Goal: Use online tool/utility

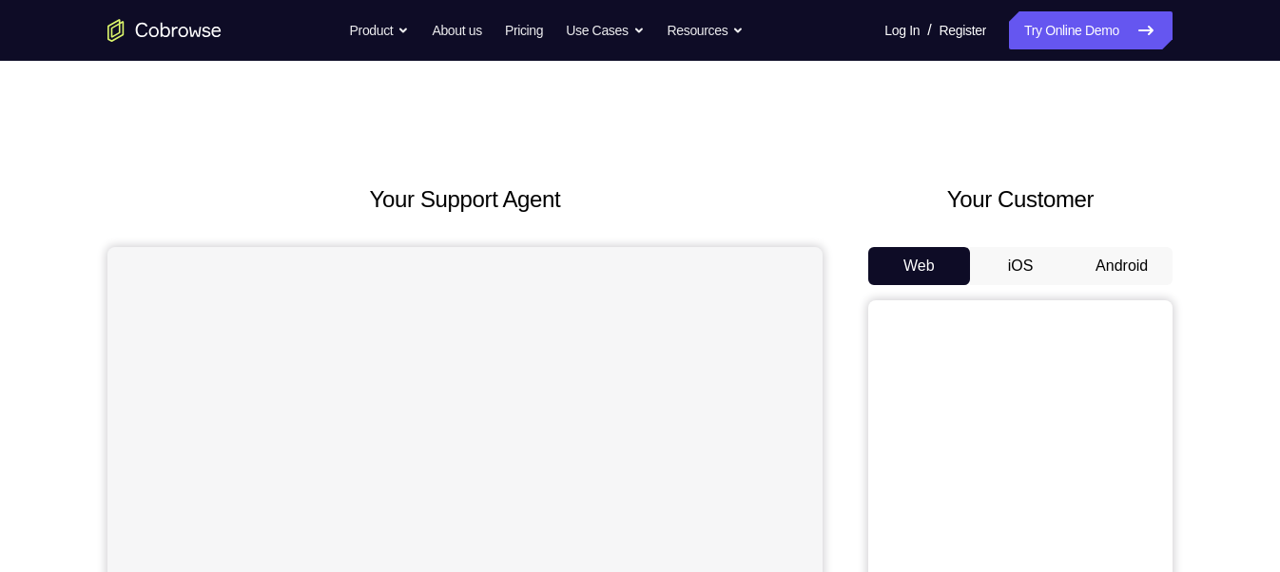
scroll to position [114, 0]
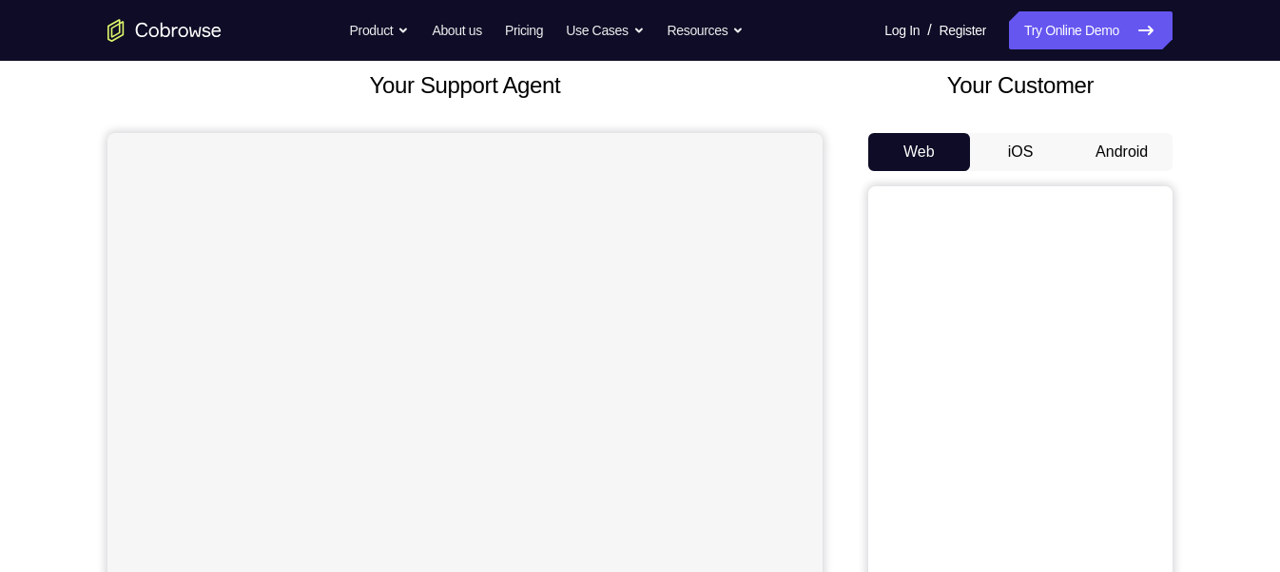
click at [1104, 164] on button "Android" at bounding box center [1121, 152] width 102 height 38
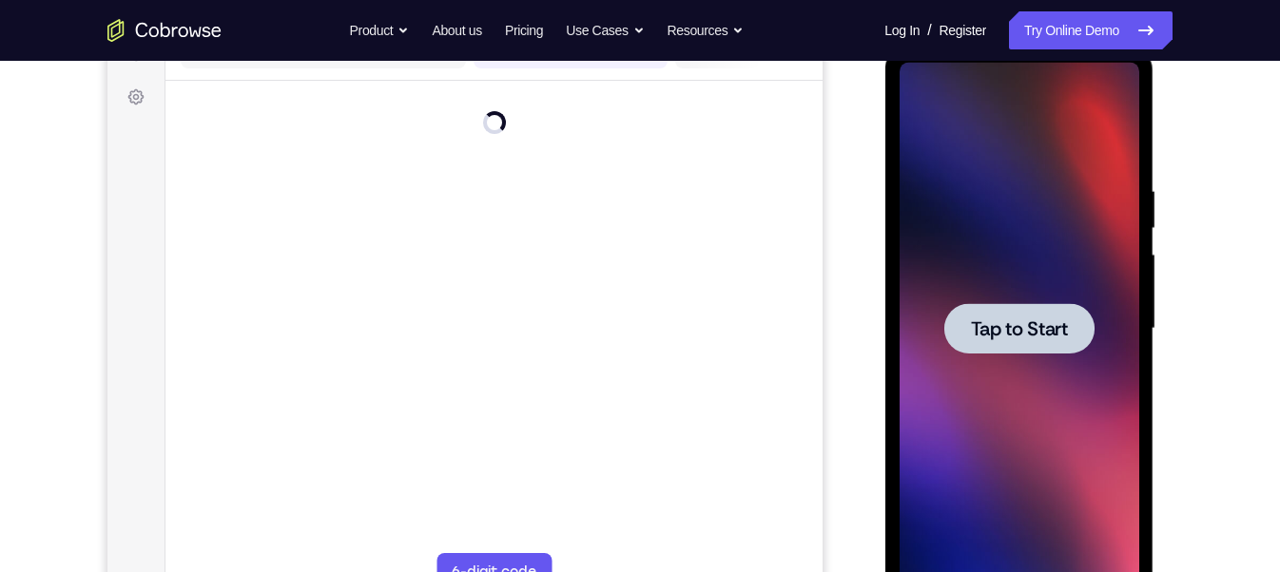
scroll to position [0, 0]
click at [994, 324] on span "Tap to Start" at bounding box center [1018, 328] width 97 height 19
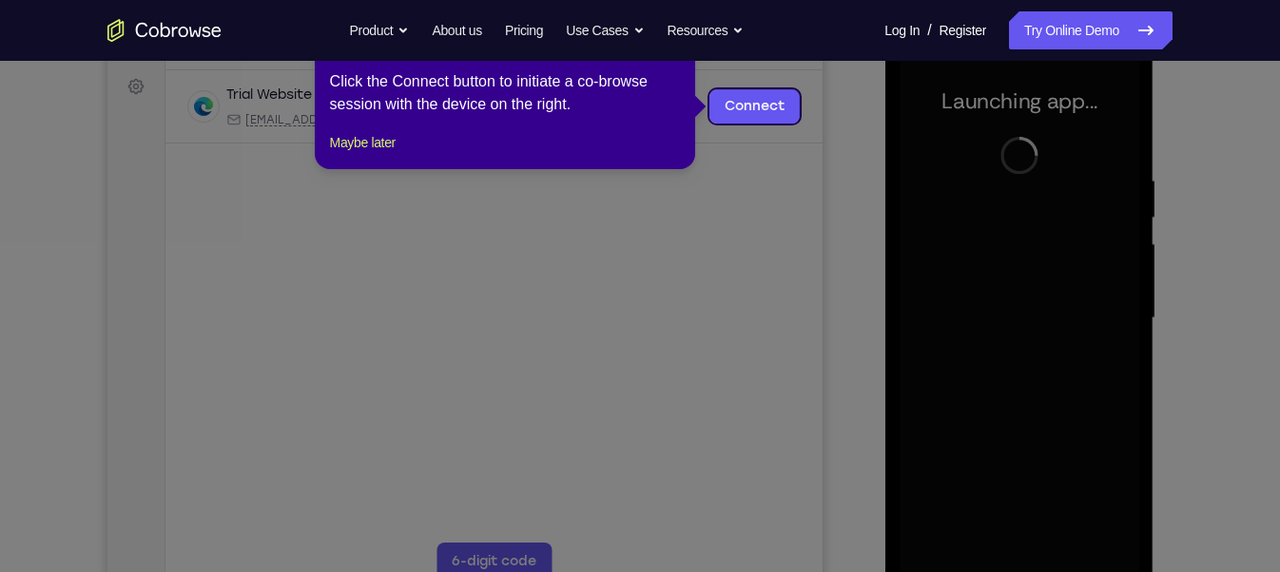
scroll to position [276, 0]
click at [824, 292] on icon at bounding box center [648, 286] width 1296 height 572
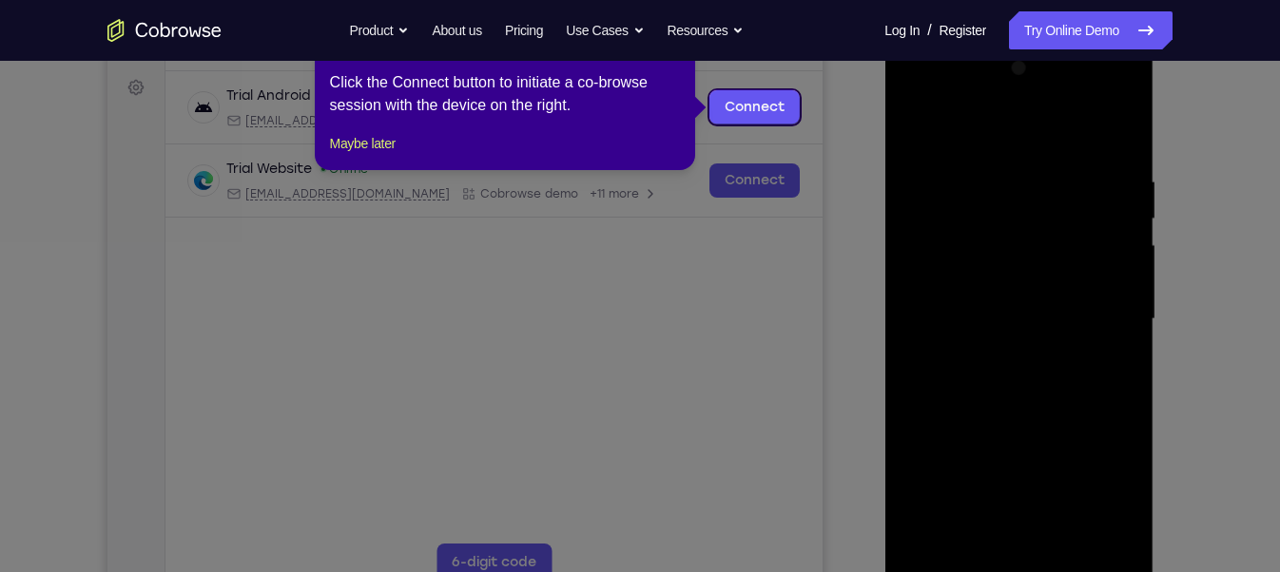
scroll to position [84, 0]
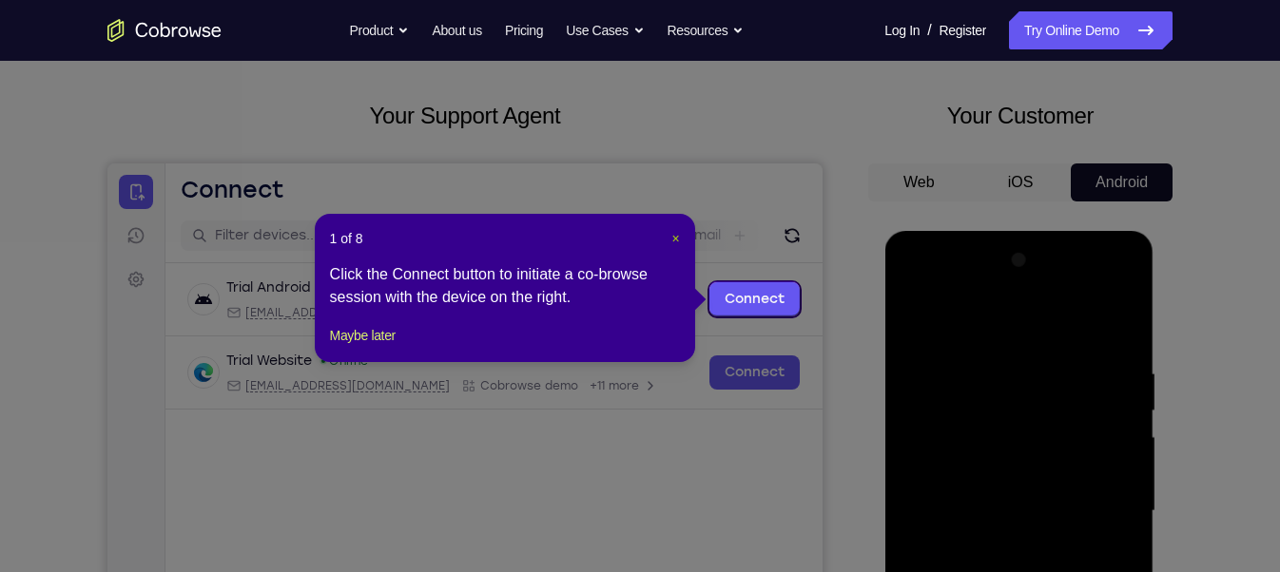
click at [674, 232] on span "×" at bounding box center [675, 238] width 8 height 15
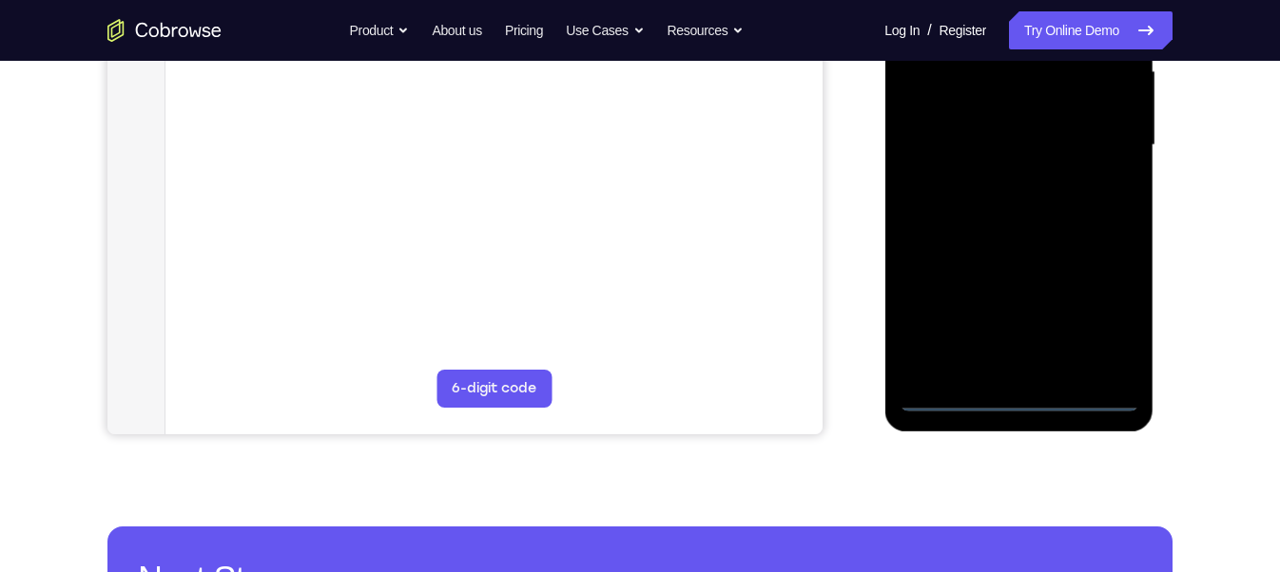
scroll to position [411, 0]
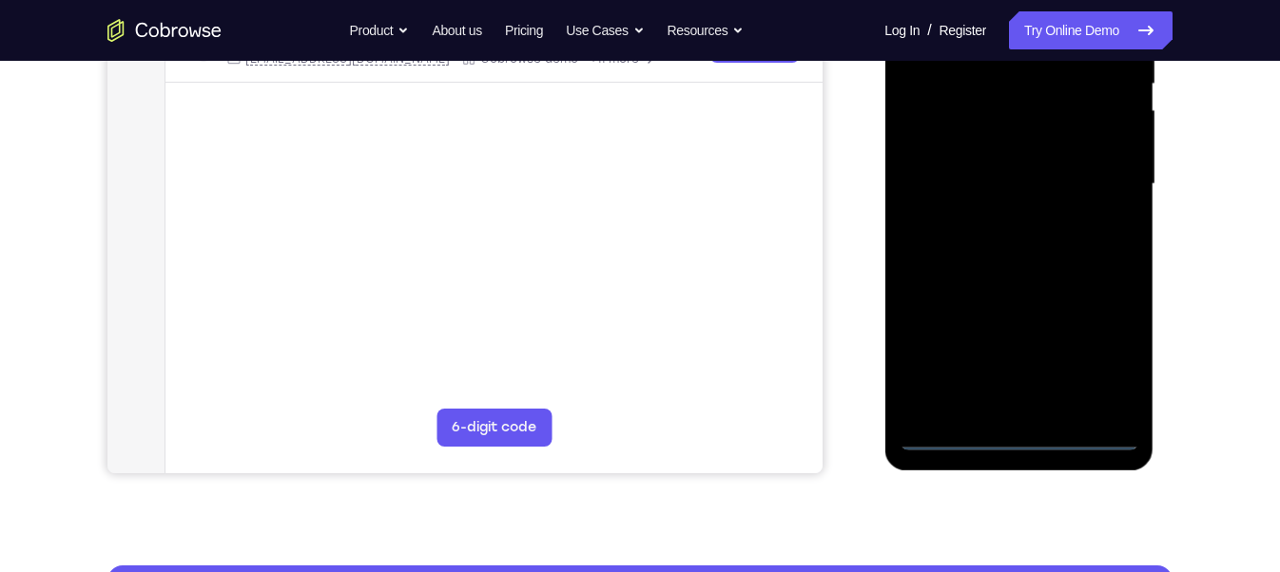
click at [1020, 435] on div at bounding box center [1018, 184] width 240 height 532
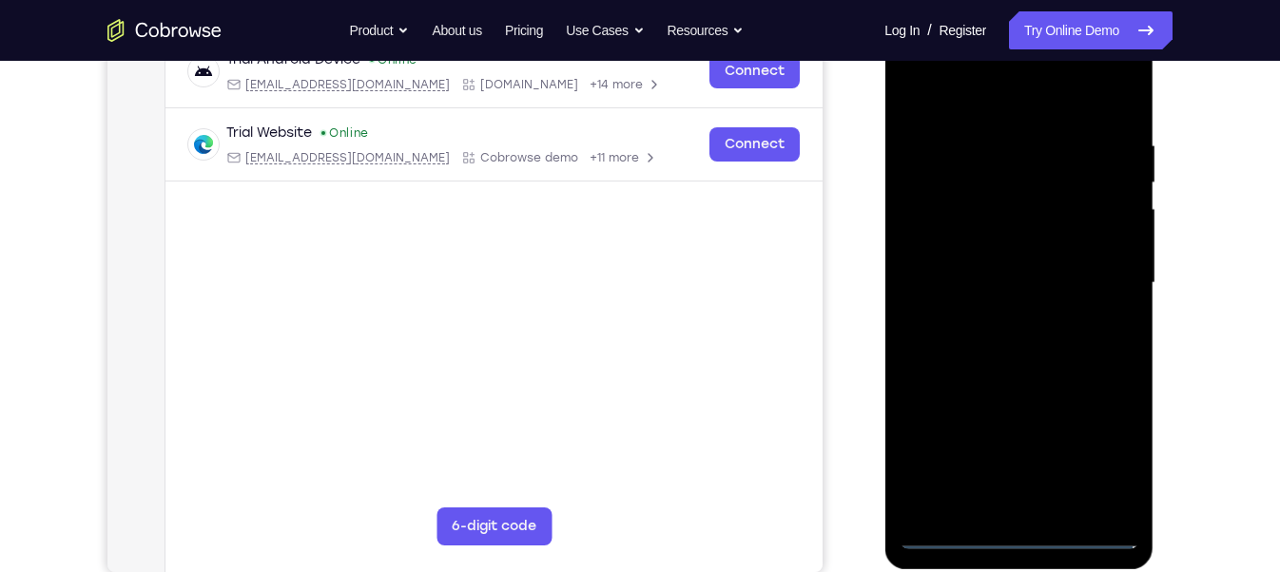
scroll to position [312, 0]
click at [1089, 452] on div at bounding box center [1018, 283] width 240 height 532
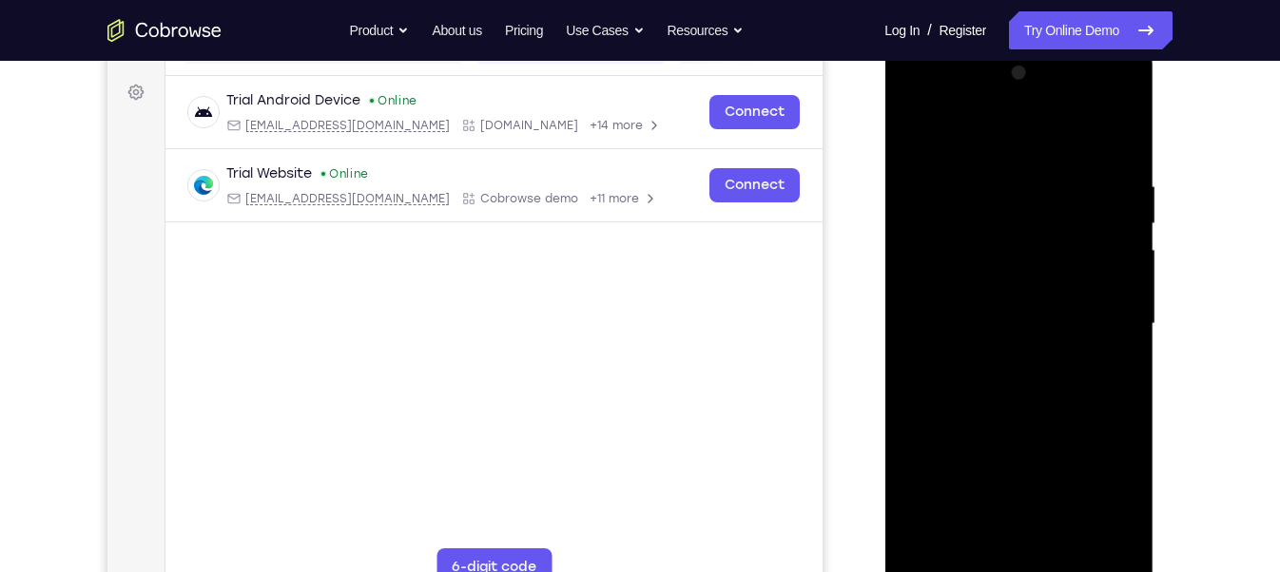
scroll to position [270, 0]
click at [909, 97] on div at bounding box center [1018, 325] width 240 height 532
click at [1103, 318] on div at bounding box center [1018, 325] width 240 height 532
click at [997, 353] on div at bounding box center [1018, 325] width 240 height 532
click at [969, 308] on div at bounding box center [1018, 325] width 240 height 532
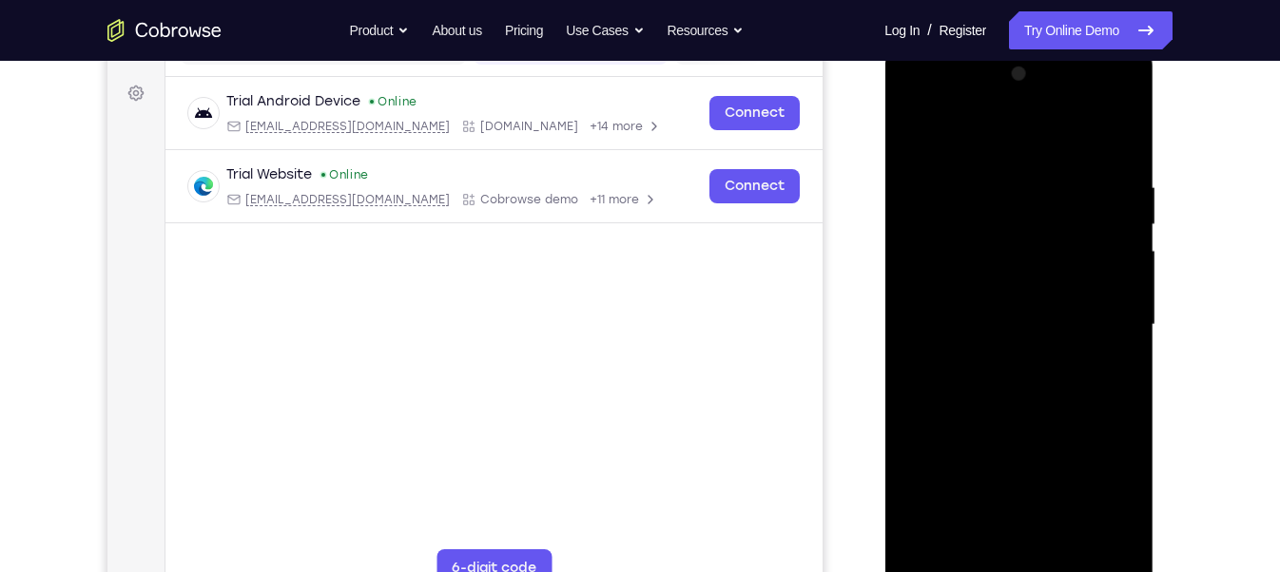
click at [954, 278] on div at bounding box center [1018, 325] width 240 height 532
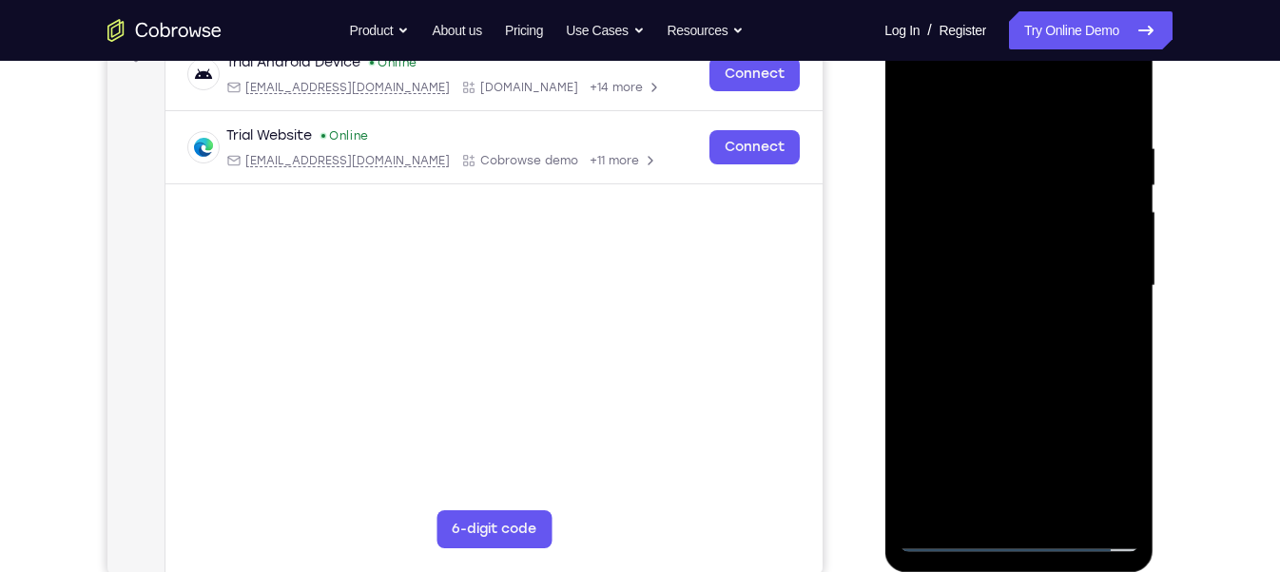
scroll to position [310, 0]
click at [975, 277] on div at bounding box center [1018, 285] width 240 height 532
click at [1021, 344] on div at bounding box center [1018, 285] width 240 height 532
click at [1031, 247] on div at bounding box center [1018, 285] width 240 height 532
click at [1031, 288] on div at bounding box center [1018, 285] width 240 height 532
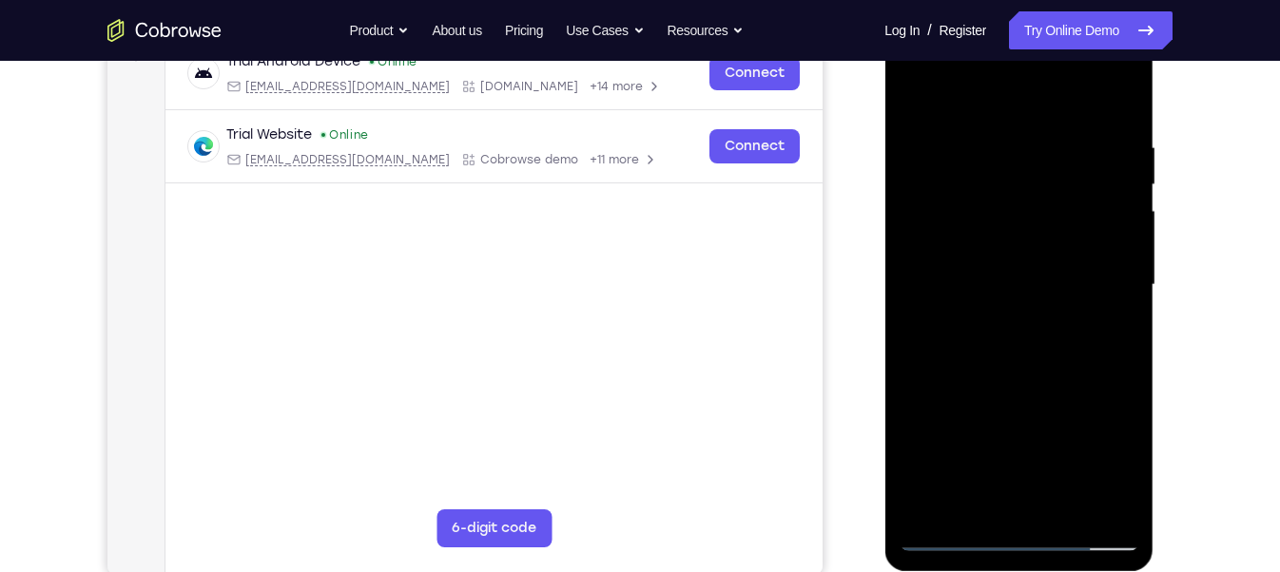
click at [993, 177] on div at bounding box center [1018, 285] width 240 height 532
click at [1032, 218] on div at bounding box center [1018, 285] width 240 height 532
click at [999, 214] on div at bounding box center [1018, 285] width 240 height 532
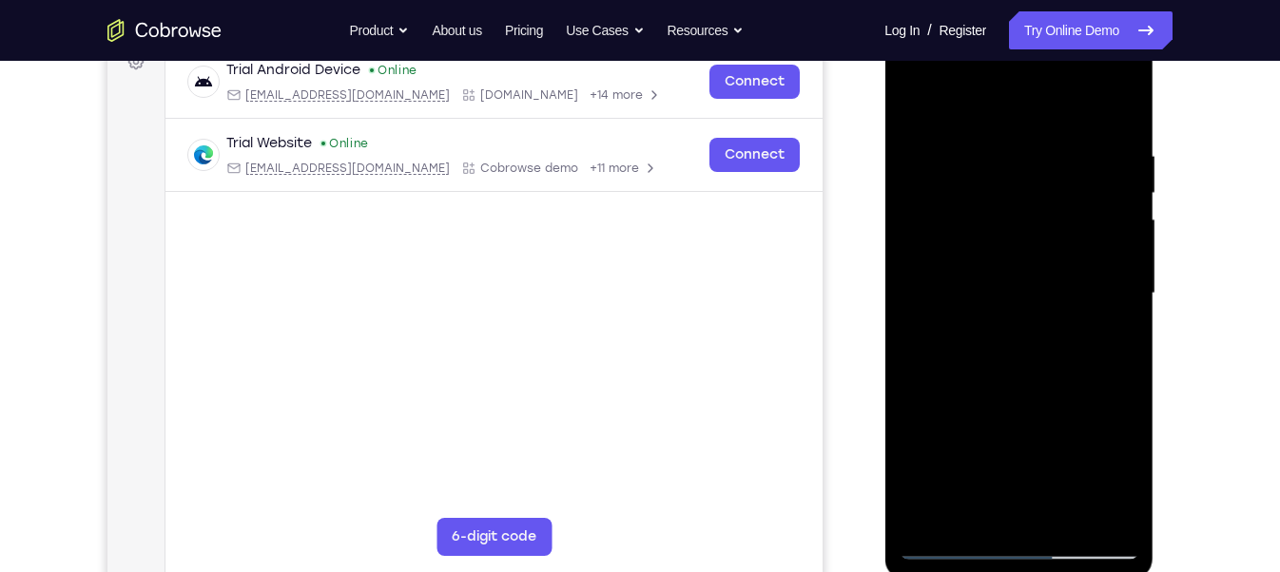
scroll to position [301, 0]
click at [1121, 133] on div at bounding box center [1018, 294] width 240 height 532
click at [1124, 96] on div at bounding box center [1018, 294] width 240 height 532
click at [953, 146] on div at bounding box center [1018, 294] width 240 height 532
click at [929, 520] on div at bounding box center [1018, 294] width 240 height 532
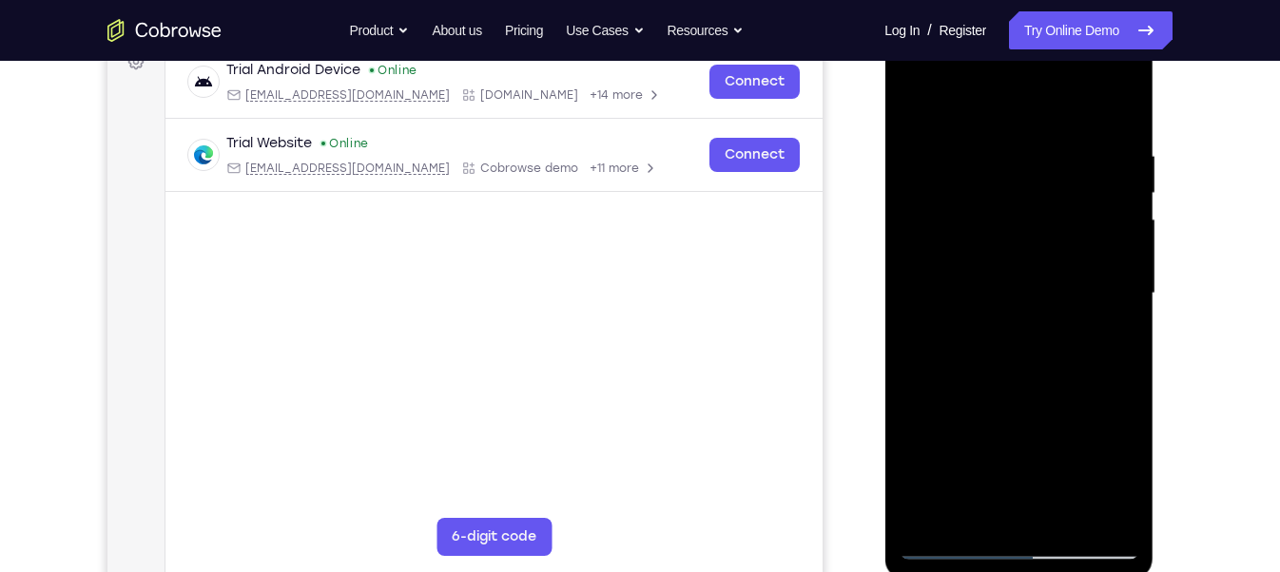
click at [944, 198] on div at bounding box center [1018, 294] width 240 height 532
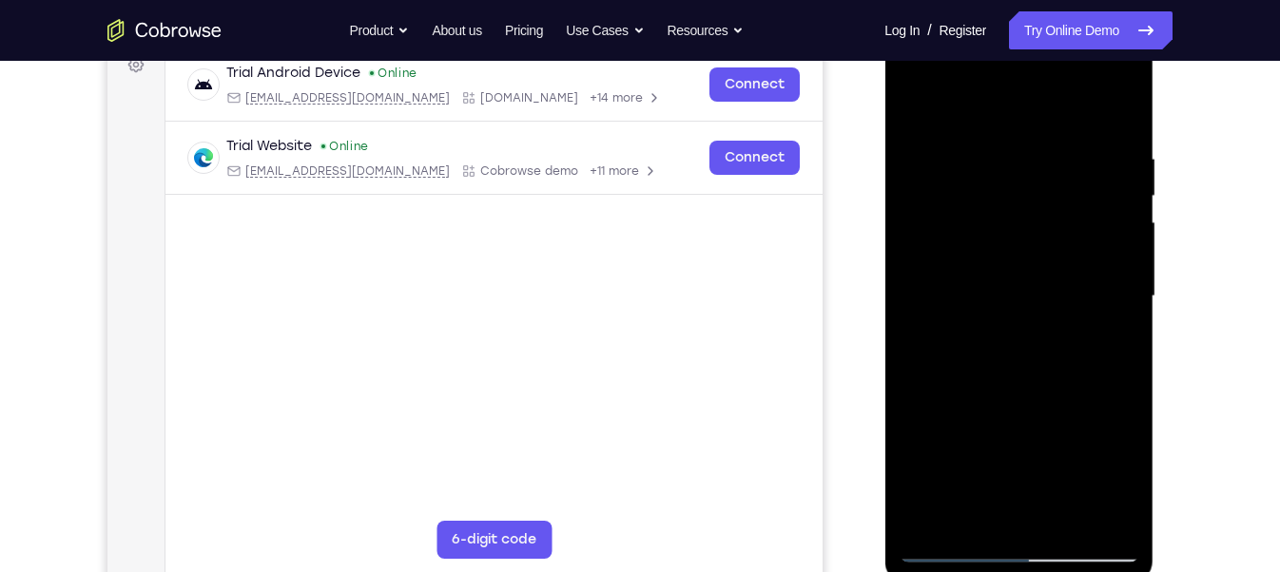
drag, startPoint x: 974, startPoint y: 380, endPoint x: 958, endPoint y: 303, distance: 78.7
click at [958, 303] on div at bounding box center [1018, 296] width 240 height 532
click at [925, 390] on div at bounding box center [1018, 296] width 240 height 532
click at [1128, 231] on div at bounding box center [1018, 296] width 240 height 532
click at [1127, 238] on div at bounding box center [1018, 296] width 240 height 532
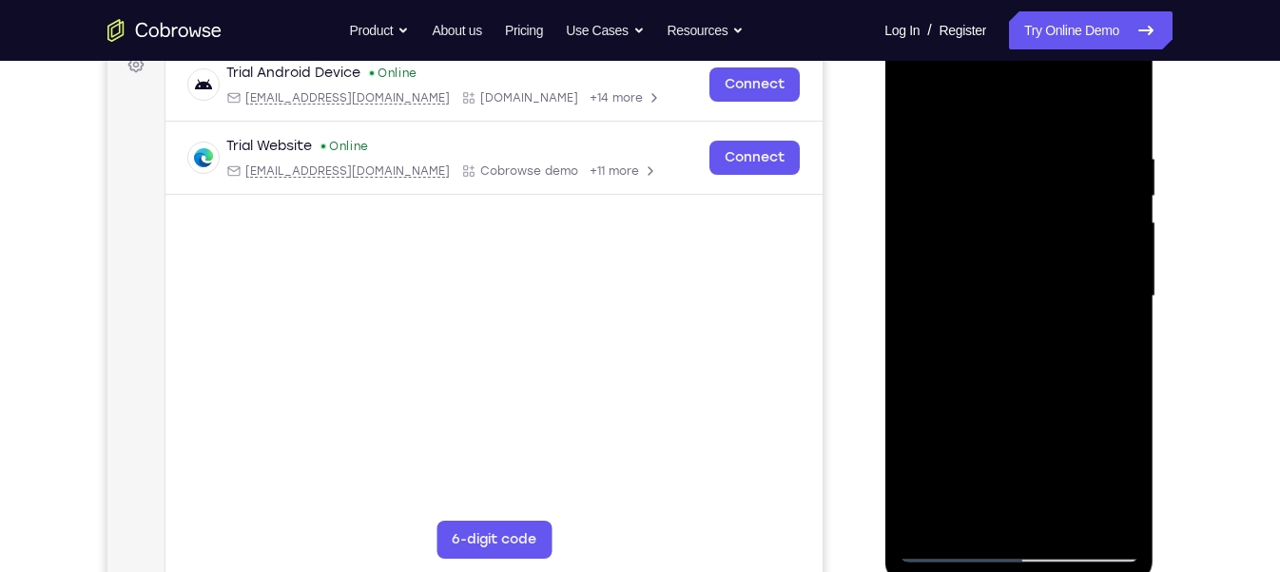
click at [1127, 238] on div at bounding box center [1018, 296] width 240 height 532
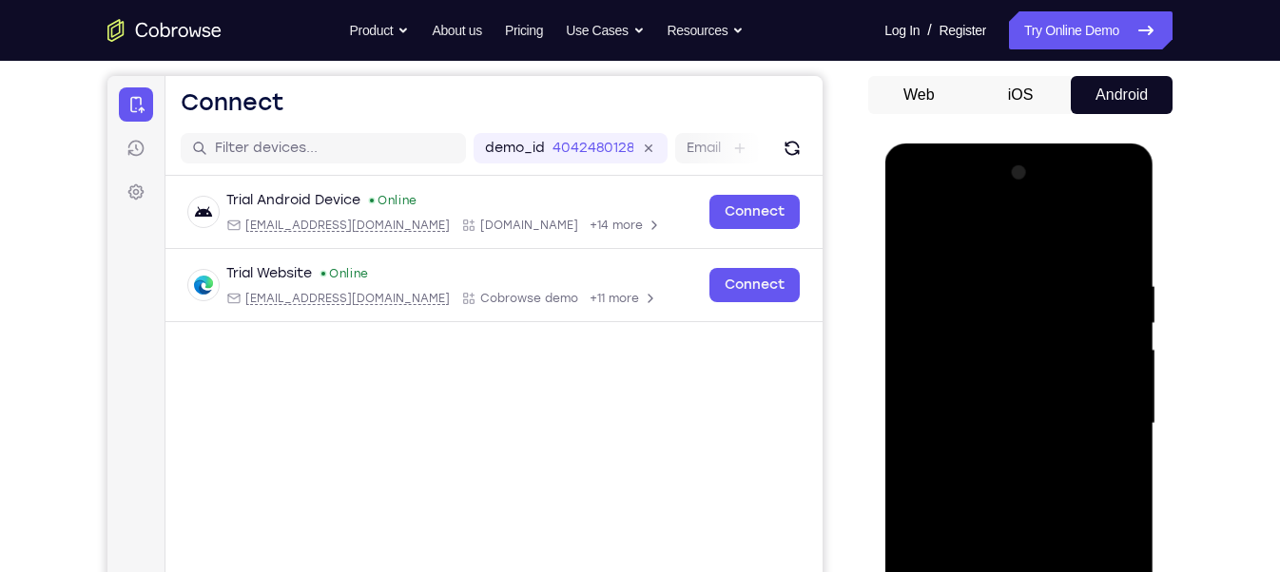
scroll to position [170, 0]
click at [922, 233] on div at bounding box center [1018, 425] width 240 height 532
click at [1018, 502] on div at bounding box center [1018, 425] width 240 height 532
click at [1124, 366] on div at bounding box center [1018, 425] width 240 height 532
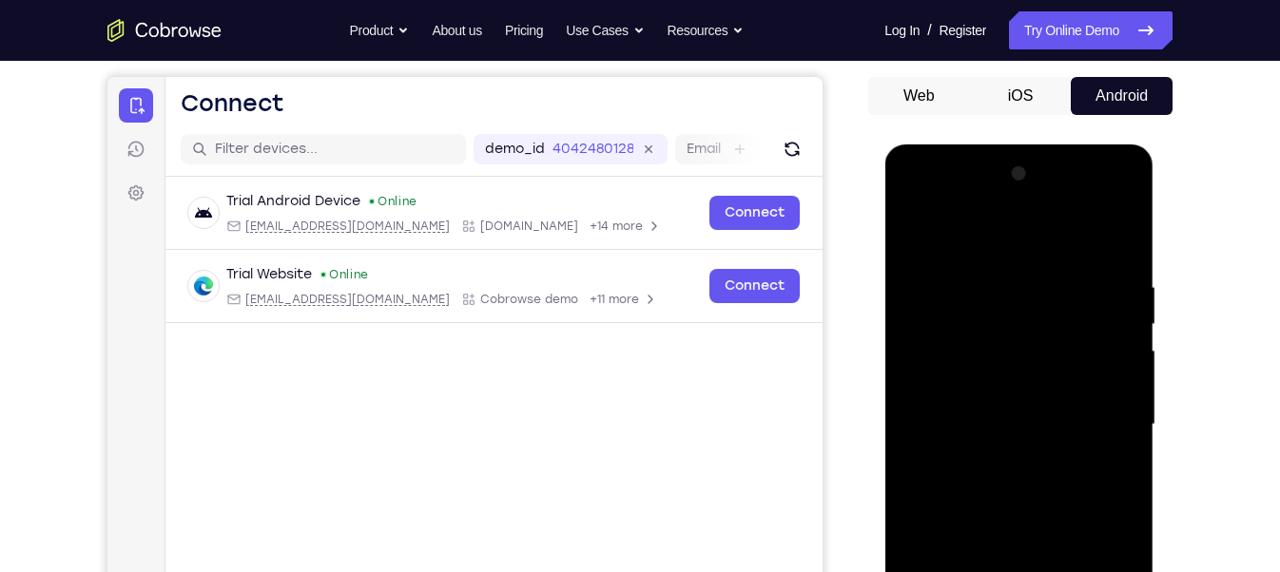
click at [1124, 366] on div at bounding box center [1018, 425] width 240 height 532
drag, startPoint x: 991, startPoint y: 453, endPoint x: 1007, endPoint y: 216, distance: 237.3
click at [1007, 216] on div at bounding box center [1018, 425] width 240 height 532
click at [912, 233] on div at bounding box center [1018, 425] width 240 height 532
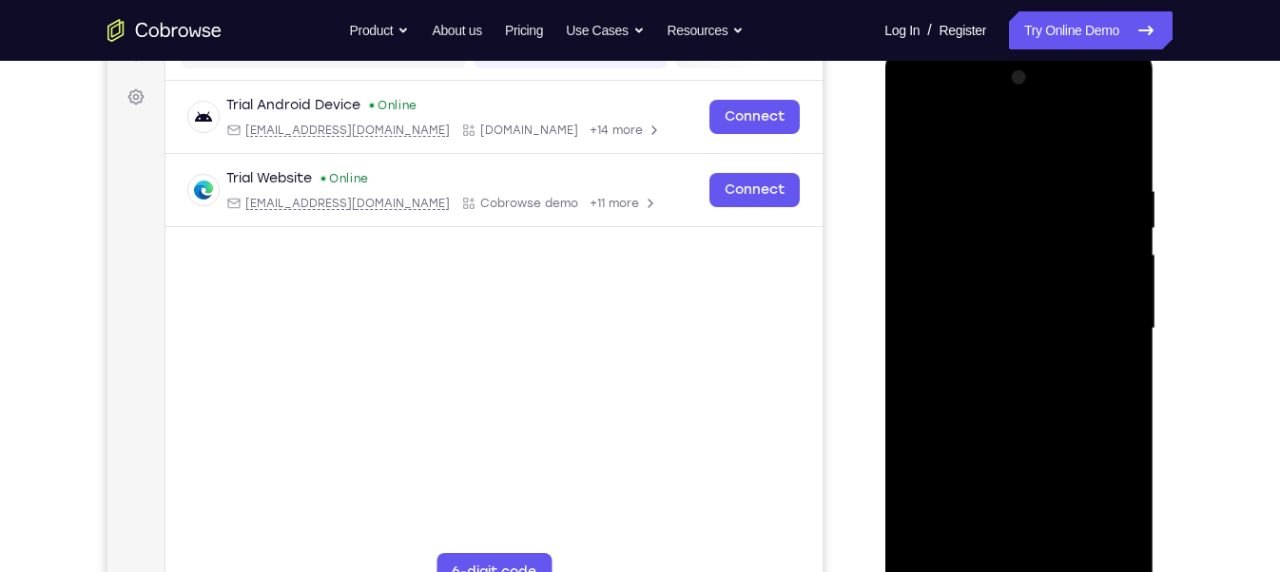
scroll to position [271, 0]
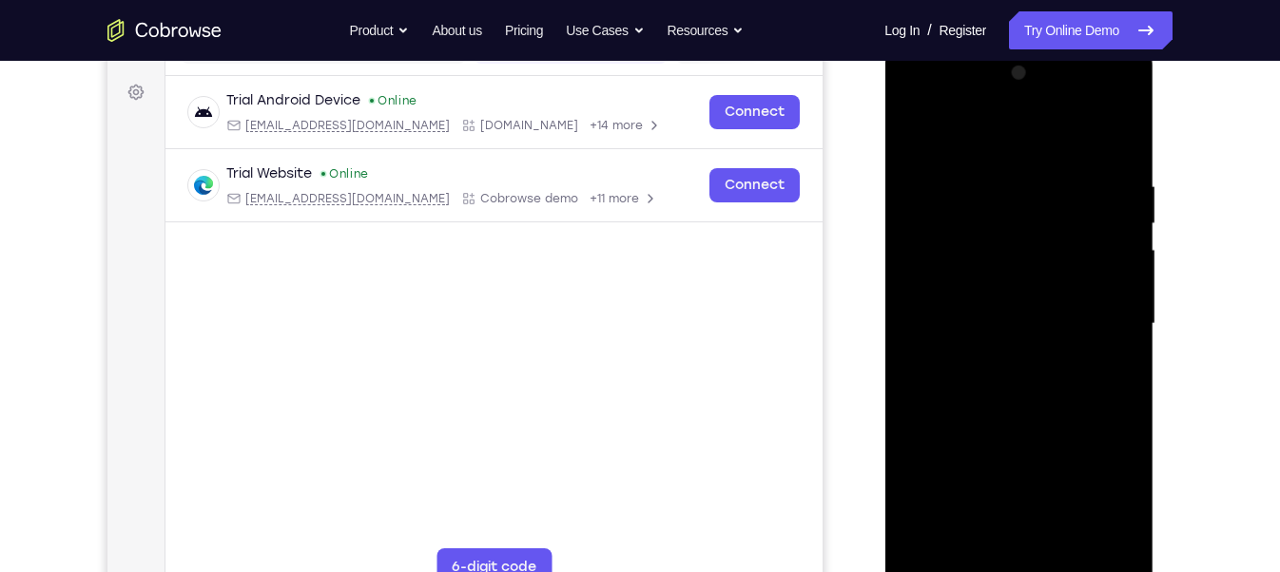
drag, startPoint x: 1021, startPoint y: 458, endPoint x: 1030, endPoint y: 484, distance: 27.1
click at [1030, 484] on div at bounding box center [1018, 324] width 240 height 532
click at [913, 134] on div at bounding box center [1018, 324] width 240 height 532
drag, startPoint x: 998, startPoint y: 330, endPoint x: 970, endPoint y: 67, distance: 264.9
click at [970, 67] on div at bounding box center [1018, 324] width 240 height 532
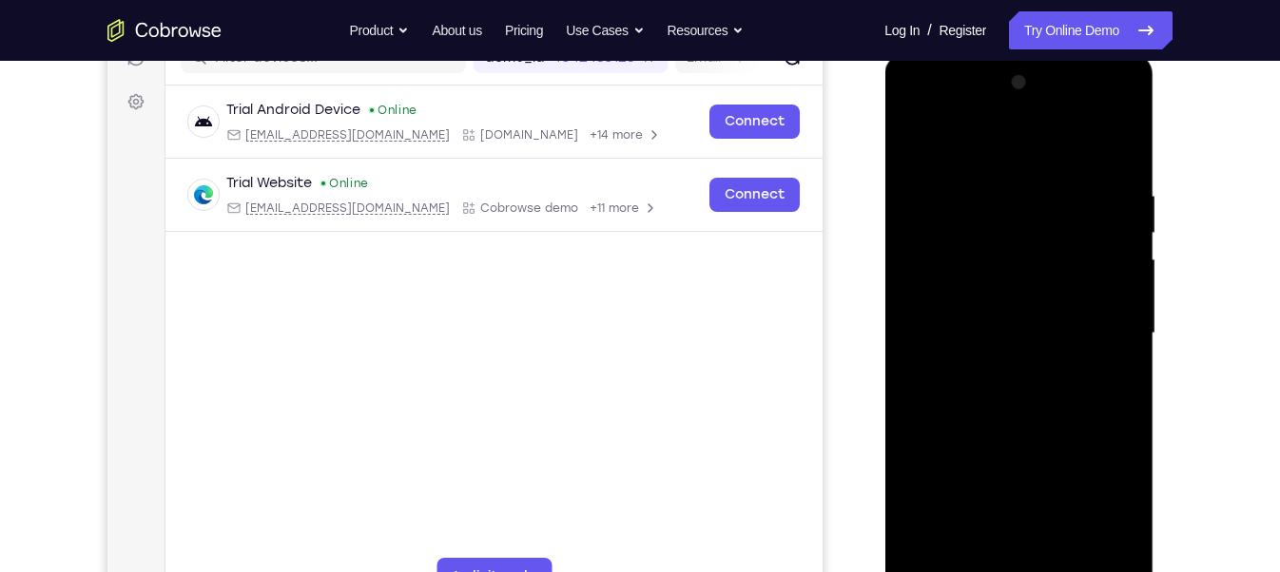
scroll to position [260, 0]
drag, startPoint x: 1054, startPoint y: 420, endPoint x: 1029, endPoint y: 173, distance: 248.5
click at [1029, 173] on div at bounding box center [1018, 335] width 240 height 532
click at [1125, 318] on div at bounding box center [1018, 335] width 240 height 532
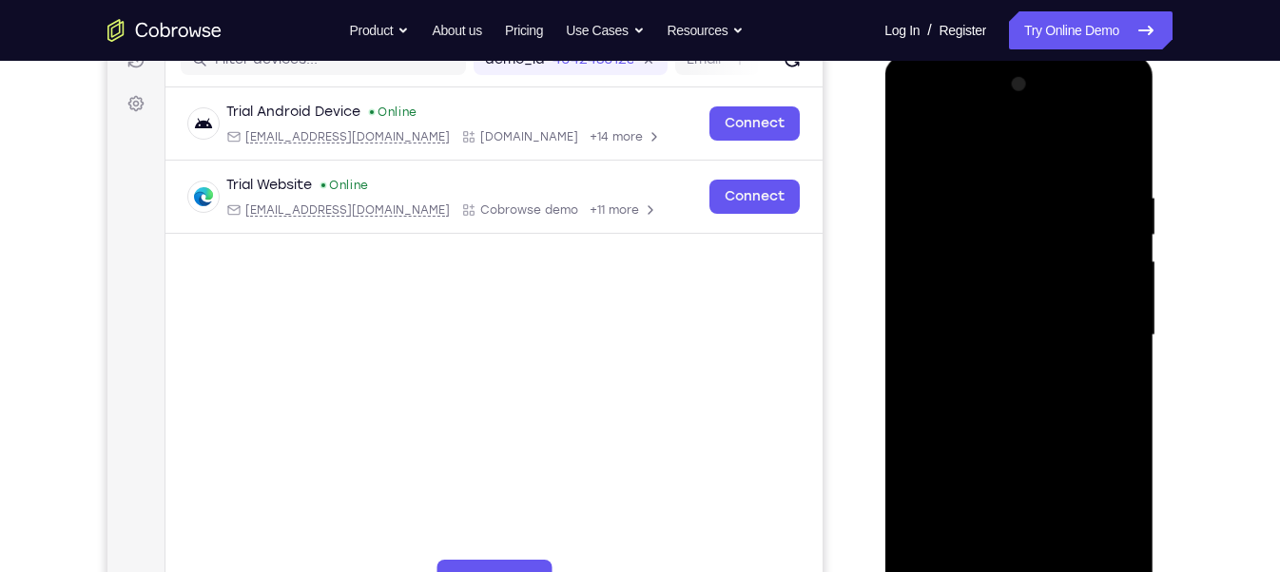
drag, startPoint x: 1020, startPoint y: 382, endPoint x: 954, endPoint y: 84, distance: 305.6
click at [954, 84] on div at bounding box center [1018, 335] width 240 height 532
drag, startPoint x: 1061, startPoint y: 225, endPoint x: 1071, endPoint y: 420, distance: 195.2
click at [1071, 420] on div at bounding box center [1018, 335] width 240 height 532
click at [912, 318] on div at bounding box center [1018, 335] width 240 height 532
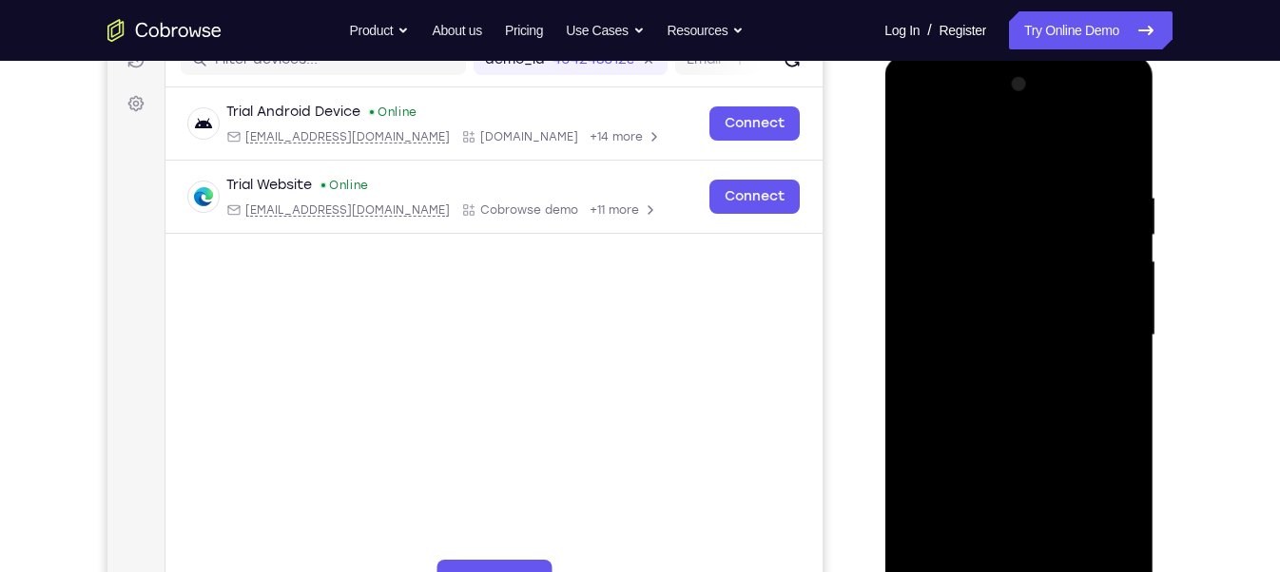
drag, startPoint x: 1064, startPoint y: 341, endPoint x: 1011, endPoint y: 60, distance: 286.4
click at [1011, 60] on div at bounding box center [1018, 338] width 269 height 567
drag, startPoint x: 997, startPoint y: 420, endPoint x: 966, endPoint y: 142, distance: 280.3
click at [966, 142] on div at bounding box center [1018, 335] width 240 height 532
drag, startPoint x: 1004, startPoint y: 382, endPoint x: 961, endPoint y: 140, distance: 246.2
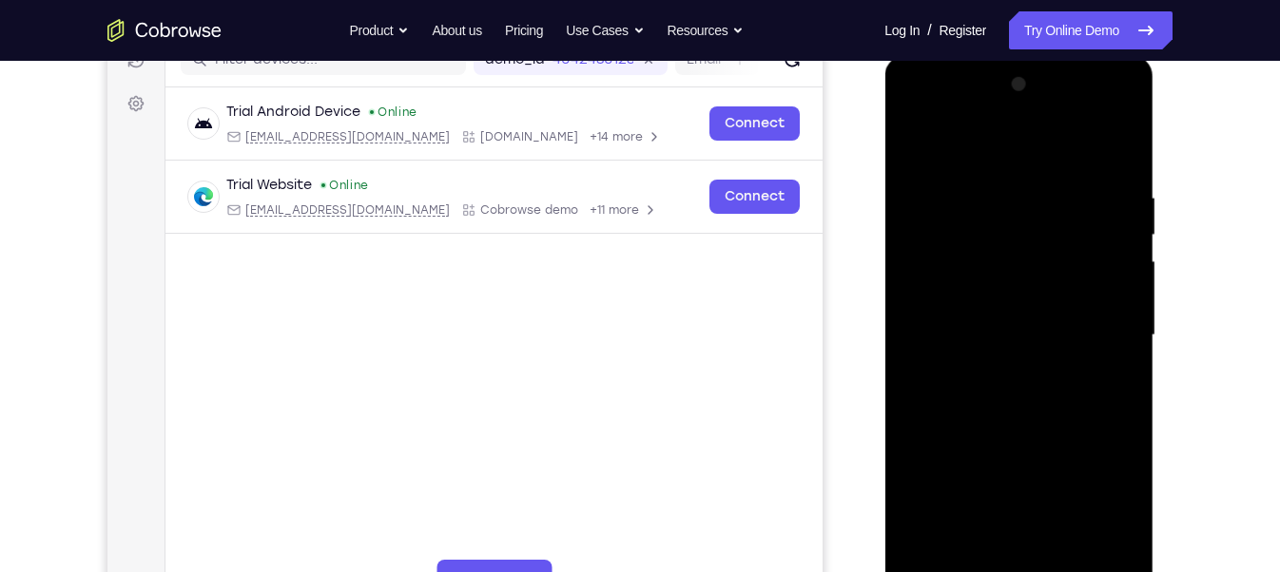
click at [961, 140] on div at bounding box center [1018, 335] width 240 height 532
drag, startPoint x: 1008, startPoint y: 382, endPoint x: 1014, endPoint y: 187, distance: 195.0
click at [1014, 187] on div at bounding box center [1018, 335] width 240 height 532
drag, startPoint x: 1029, startPoint y: 455, endPoint x: 975, endPoint y: -71, distance: 529.3
click at [975, 55] on html "Online web based iOS Simulators and Android Emulators. Run iPhone, iPad, Mobile…" at bounding box center [1019, 340] width 271 height 570
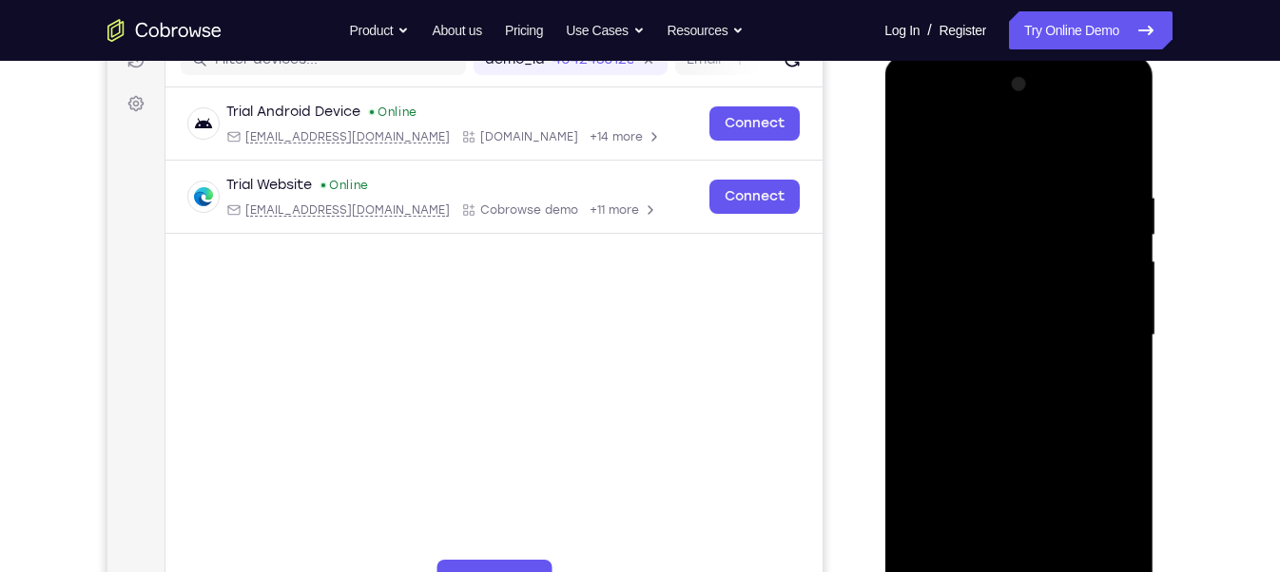
click at [930, 556] on div at bounding box center [1018, 335] width 240 height 532
drag, startPoint x: 1020, startPoint y: 247, endPoint x: 1021, endPoint y: 626, distance: 379.3
click at [1021, 571] on html "Online web based iOS Simulators and Android Emulators. Run iPhone, iPad, Mobile…" at bounding box center [1019, 340] width 271 height 570
drag, startPoint x: 1040, startPoint y: 323, endPoint x: 1072, endPoint y: 626, distance: 305.0
click at [1072, 571] on html "Online web based iOS Simulators and Android Emulators. Run iPhone, iPad, Mobile…" at bounding box center [1019, 340] width 271 height 570
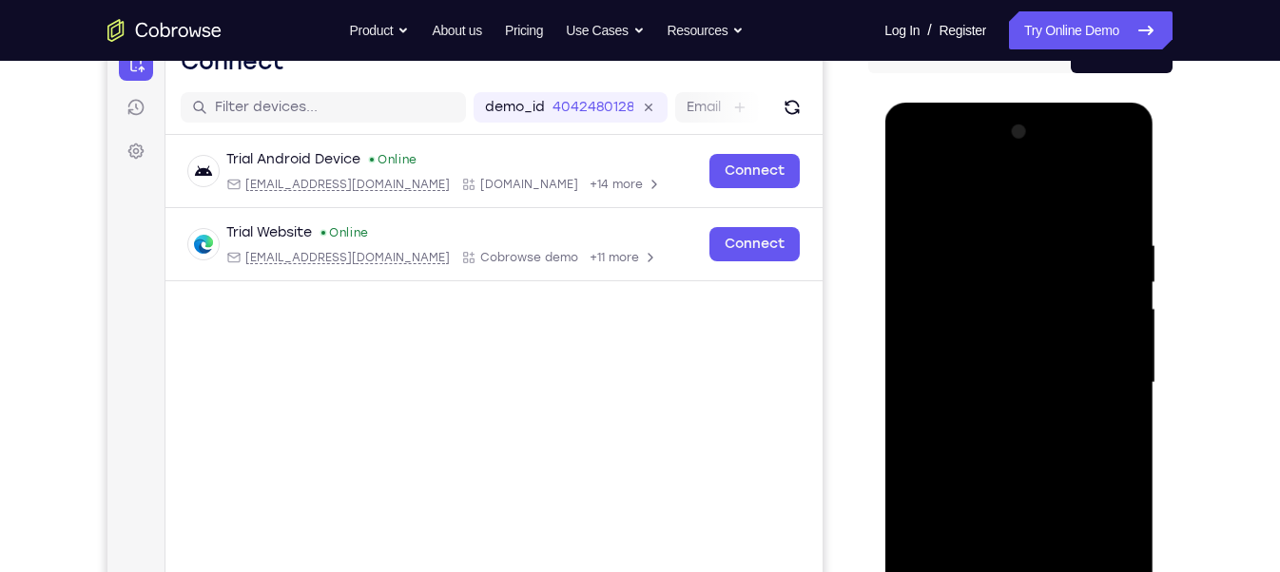
scroll to position [211, 0]
click at [1108, 227] on div at bounding box center [1018, 384] width 240 height 532
click at [1122, 199] on div at bounding box center [1018, 384] width 240 height 532
click at [992, 234] on div at bounding box center [1018, 384] width 240 height 532
click at [1123, 279] on div at bounding box center [1018, 384] width 240 height 532
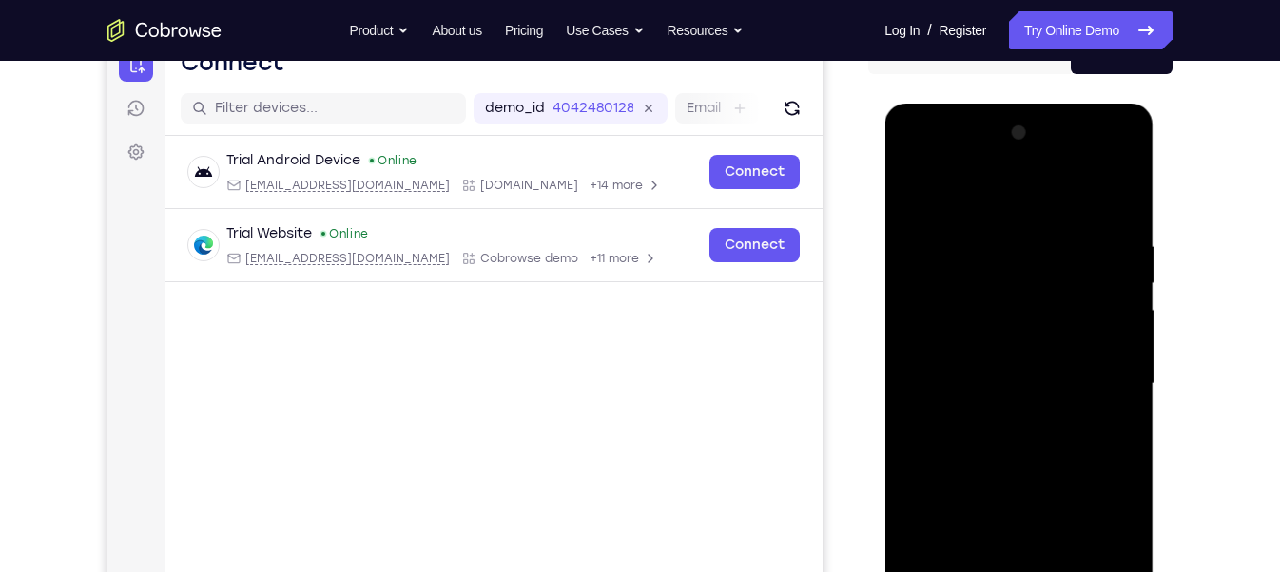
click at [1123, 279] on div at bounding box center [1018, 384] width 240 height 532
click at [1125, 201] on div at bounding box center [1018, 384] width 240 height 532
drag, startPoint x: 1099, startPoint y: 233, endPoint x: 857, endPoint y: 234, distance: 241.5
click at [884, 234] on html "Online web based iOS Simulators and Android Emulators. Run iPhone, iPad, Mobile…" at bounding box center [1019, 389] width 271 height 570
drag, startPoint x: 1035, startPoint y: 233, endPoint x: 816, endPoint y: 260, distance: 221.3
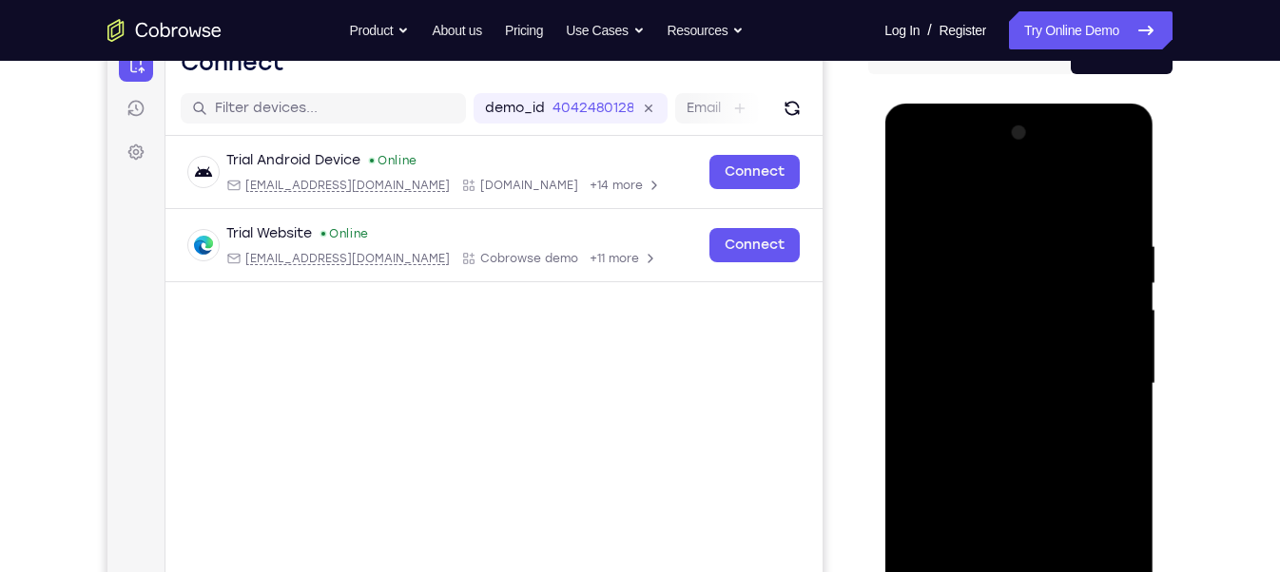
click at [884, 260] on html "Online web based iOS Simulators and Android Emulators. Run iPhone, iPad, Mobile…" at bounding box center [1019, 389] width 271 height 570
drag, startPoint x: 1053, startPoint y: 226, endPoint x: 865, endPoint y: 241, distance: 188.8
click at [884, 241] on html "Online web based iOS Simulators and Android Emulators. Run iPhone, iPad, Mobile…" at bounding box center [1019, 389] width 271 height 570
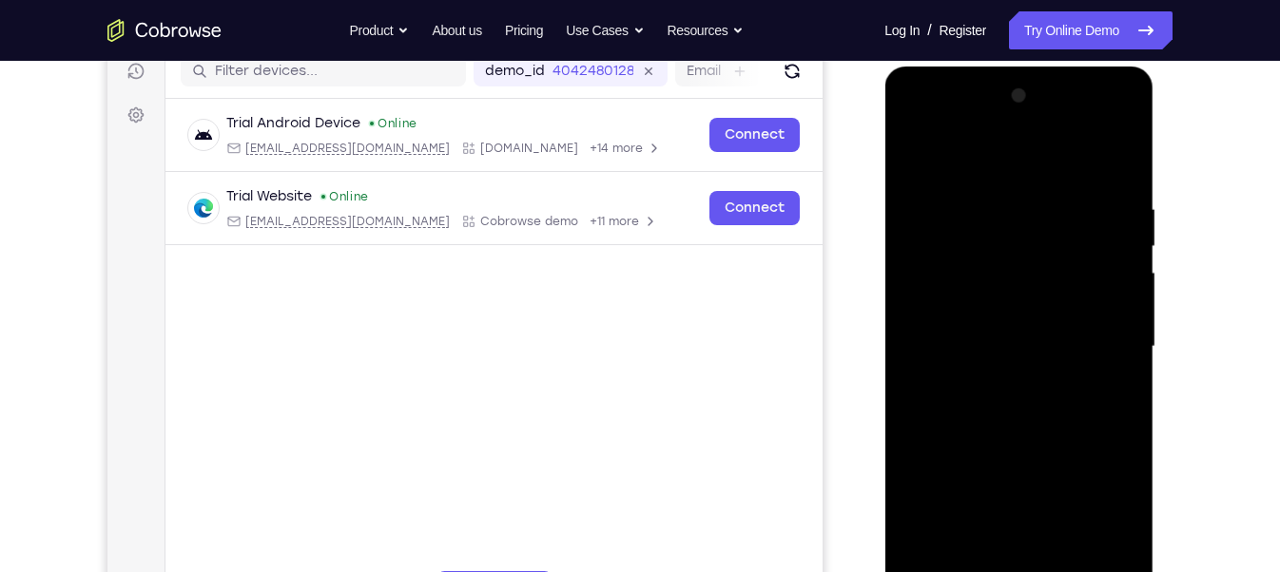
scroll to position [247, 0]
drag, startPoint x: 1108, startPoint y: 207, endPoint x: 887, endPoint y: 215, distance: 221.6
click at [887, 215] on div at bounding box center [1018, 350] width 269 height 567
drag, startPoint x: 1003, startPoint y: 202, endPoint x: 974, endPoint y: 216, distance: 31.9
click at [974, 216] on div at bounding box center [1018, 348] width 240 height 532
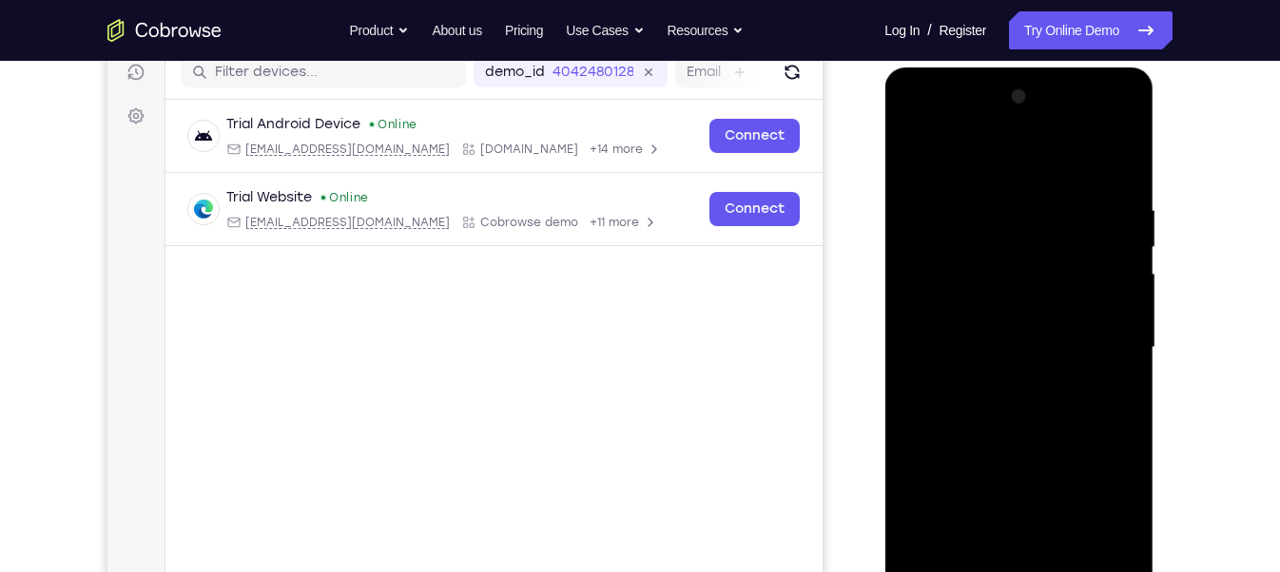
drag, startPoint x: 1105, startPoint y: 191, endPoint x: 893, endPoint y: 217, distance: 213.5
click at [893, 217] on div at bounding box center [1018, 350] width 269 height 567
drag, startPoint x: 1108, startPoint y: 194, endPoint x: 857, endPoint y: 226, distance: 252.1
click at [884, 226] on html "Online web based iOS Simulators and Android Emulators. Run iPhone, iPad, Mobile…" at bounding box center [1019, 352] width 271 height 570
drag, startPoint x: 1082, startPoint y: 193, endPoint x: 822, endPoint y: 173, distance: 260.3
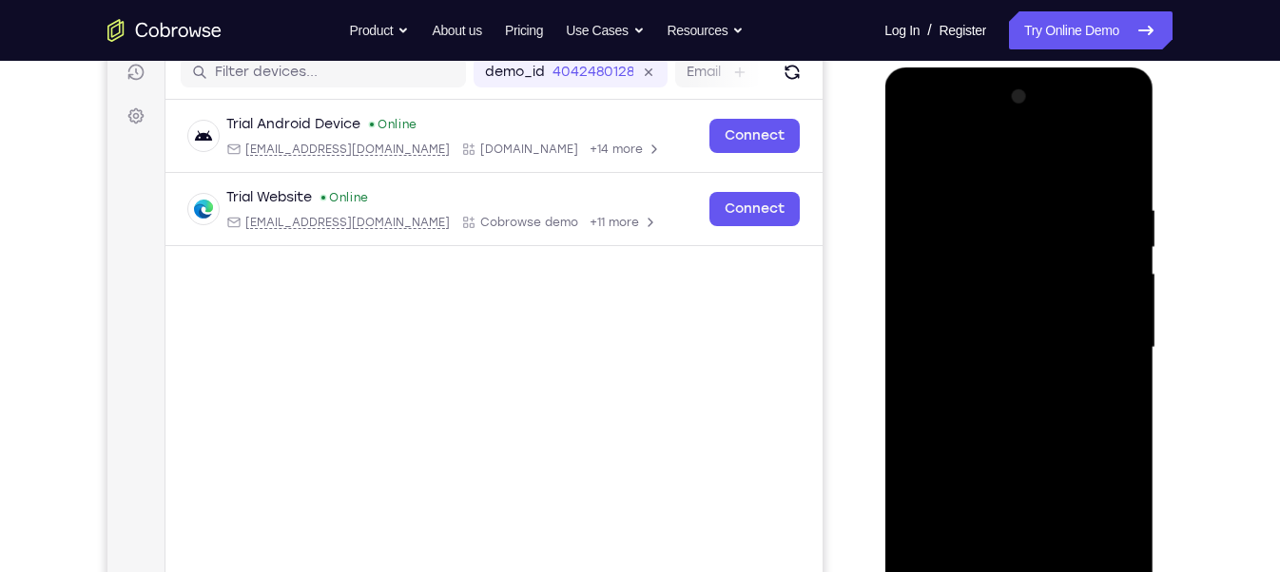
click at [884, 173] on html "Online web based iOS Simulators and Android Emulators. Run iPhone, iPad, Mobile…" at bounding box center [1019, 352] width 271 height 570
drag, startPoint x: 1053, startPoint y: 324, endPoint x: 954, endPoint y: -42, distance: 379.4
click at [954, 67] on html "Online web based iOS Simulators and Android Emulators. Run iPhone, iPad, Mobile…" at bounding box center [1019, 352] width 271 height 570
drag, startPoint x: 977, startPoint y: 455, endPoint x: 914, endPoint y: 53, distance: 407.1
click at [914, 67] on html "Online web based iOS Simulators and Android Emulators. Run iPhone, iPad, Mobile…" at bounding box center [1019, 352] width 271 height 570
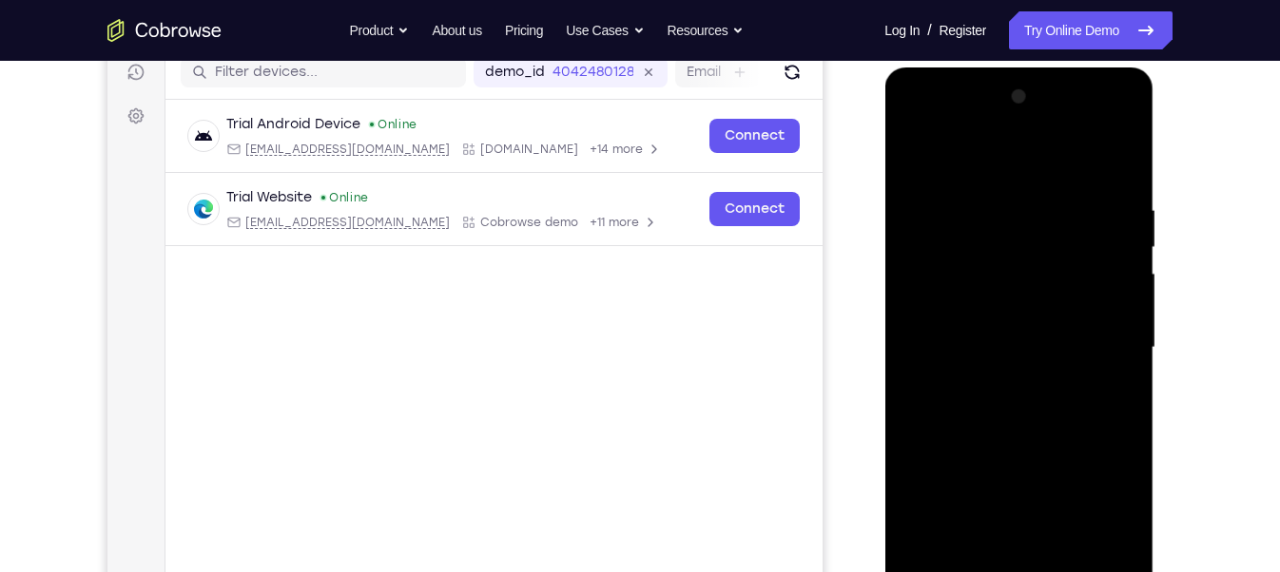
drag, startPoint x: 966, startPoint y: 400, endPoint x: 896, endPoint y: 96, distance: 312.2
click at [896, 96] on div at bounding box center [1018, 350] width 269 height 567
drag, startPoint x: 994, startPoint y: 447, endPoint x: 957, endPoint y: 109, distance: 339.5
click at [957, 109] on div at bounding box center [1018, 348] width 240 height 532
drag, startPoint x: 999, startPoint y: 395, endPoint x: 901, endPoint y: -2, distance: 408.3
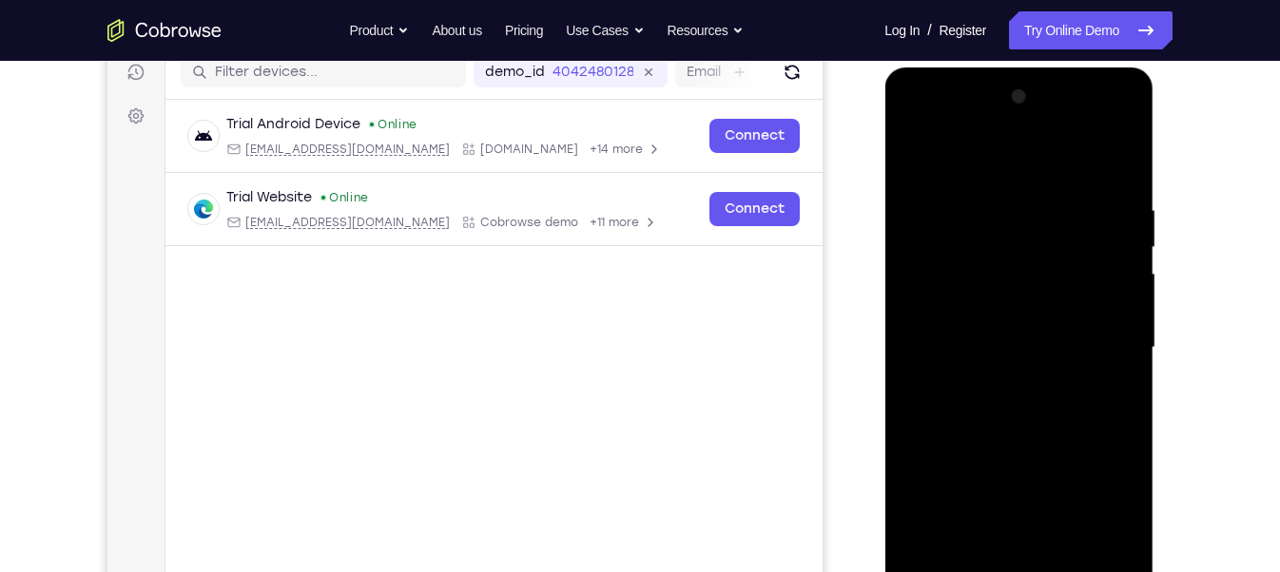
click at [901, 67] on html "Online web based iOS Simulators and Android Emulators. Run iPhone, iPad, Mobile…" at bounding box center [1019, 352] width 271 height 570
drag, startPoint x: 1016, startPoint y: 409, endPoint x: 982, endPoint y: 99, distance: 311.8
click at [982, 99] on div at bounding box center [1018, 348] width 240 height 532
drag, startPoint x: 1011, startPoint y: 367, endPoint x: 1029, endPoint y: 16, distance: 351.3
click at [1029, 67] on html "Online web based iOS Simulators and Android Emulators. Run iPhone, iPad, Mobile…" at bounding box center [1019, 352] width 271 height 570
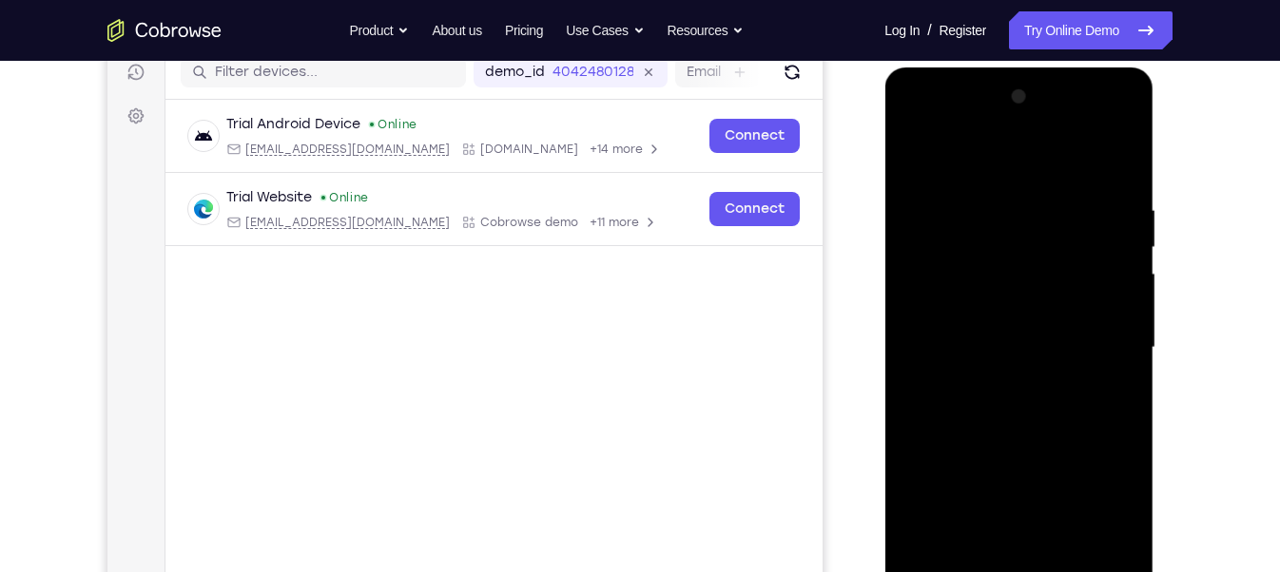
drag, startPoint x: 1022, startPoint y: 416, endPoint x: 940, endPoint y: -73, distance: 496.4
click at [940, 67] on html "Online web based iOS Simulators and Android Emulators. Run iPhone, iPad, Mobile…" at bounding box center [1019, 352] width 271 height 570
drag, startPoint x: 1039, startPoint y: 383, endPoint x: 958, endPoint y: -21, distance: 412.0
click at [958, 67] on html "Online web based iOS Simulators and Android Emulators. Run iPhone, iPad, Mobile…" at bounding box center [1019, 352] width 271 height 570
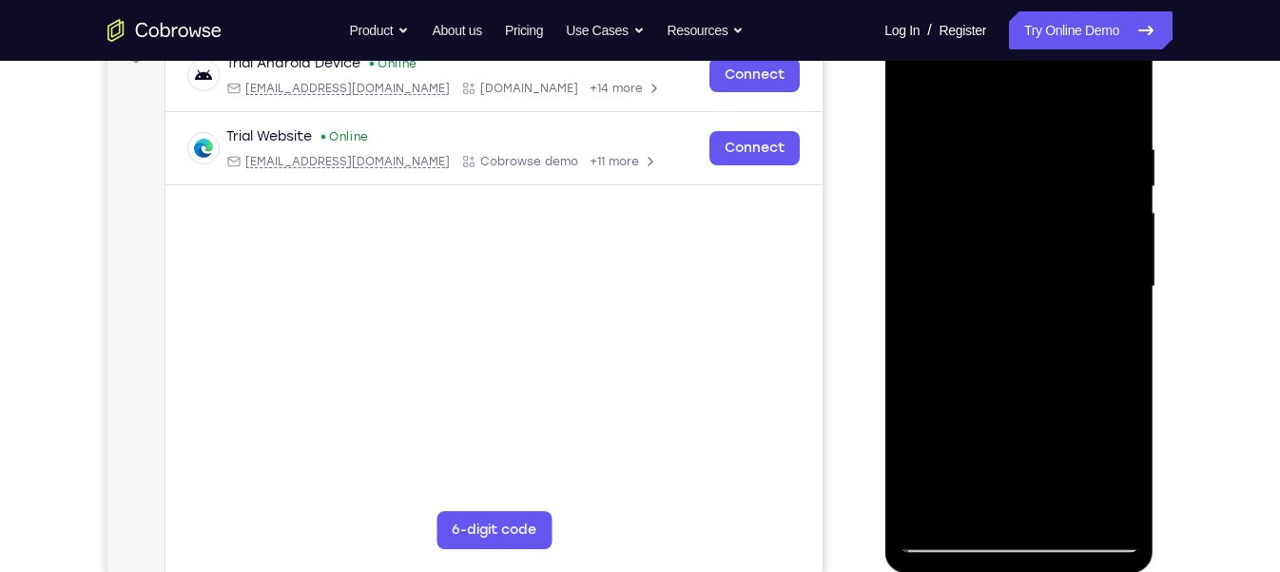
scroll to position [309, 0]
click at [935, 510] on div at bounding box center [1018, 286] width 240 height 532
drag, startPoint x: 995, startPoint y: 293, endPoint x: 1123, endPoint y: 626, distance: 357.2
click at [1123, 571] on html "Online web based iOS Simulators and Android Emulators. Run iPhone, iPad, Mobile…" at bounding box center [1019, 291] width 271 height 570
click at [1046, 132] on div at bounding box center [1018, 286] width 240 height 532
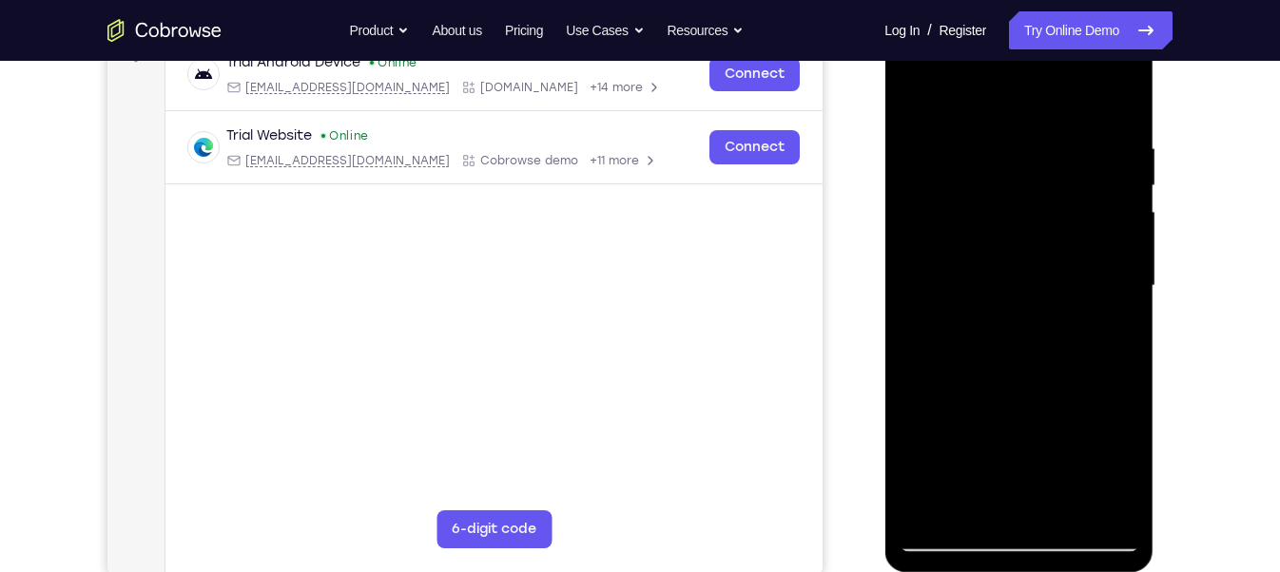
click at [956, 94] on div at bounding box center [1018, 286] width 240 height 532
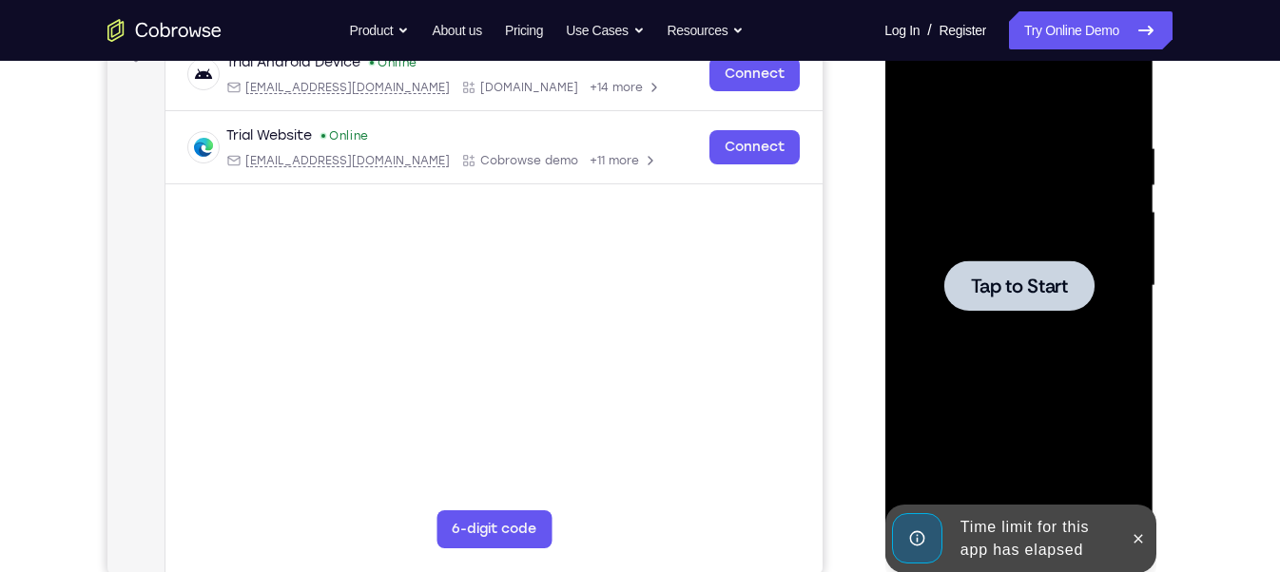
click at [1023, 281] on span "Tap to Start" at bounding box center [1018, 286] width 97 height 19
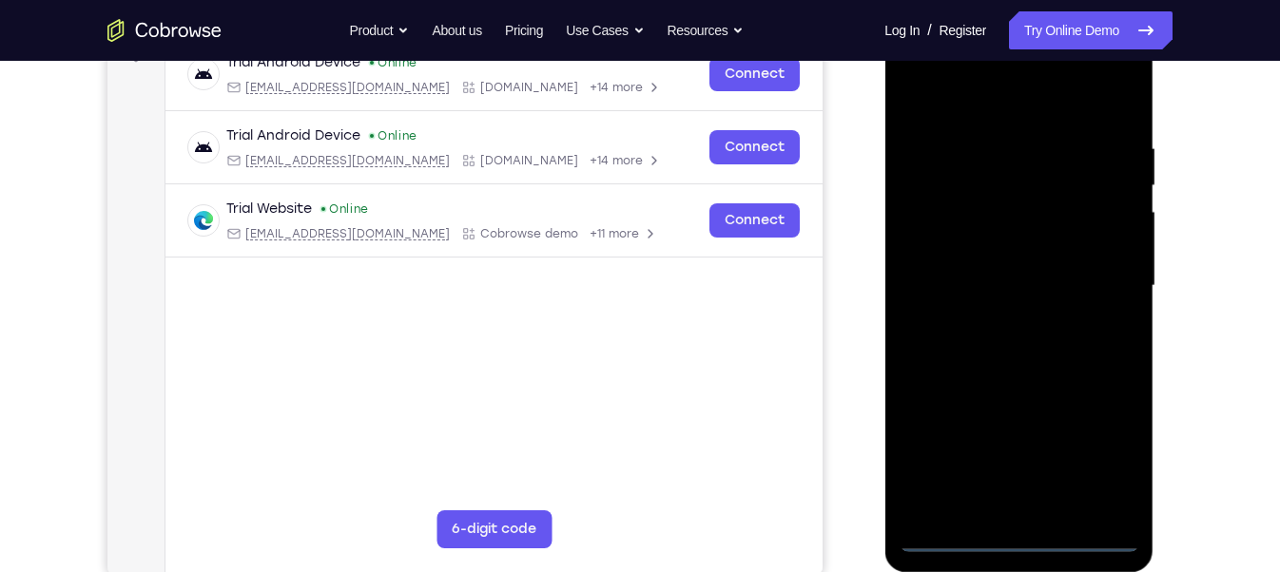
click at [1024, 539] on div at bounding box center [1018, 286] width 240 height 532
click at [1115, 468] on div at bounding box center [1018, 286] width 240 height 532
click at [919, 67] on div at bounding box center [1018, 286] width 240 height 532
click at [1105, 285] on div at bounding box center [1018, 286] width 240 height 532
click at [1003, 322] on div at bounding box center [1018, 286] width 240 height 532
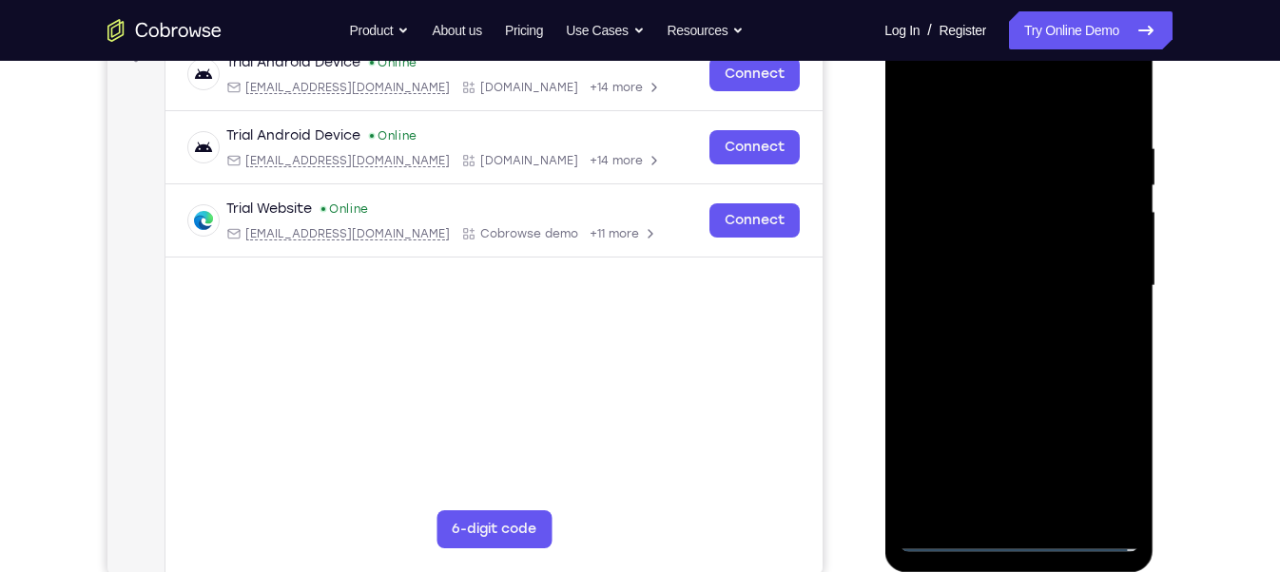
click at [1019, 275] on div at bounding box center [1018, 286] width 240 height 532
click at [1000, 245] on div at bounding box center [1018, 286] width 240 height 532
click at [1004, 287] on div at bounding box center [1018, 286] width 240 height 532
click at [986, 359] on div at bounding box center [1018, 286] width 240 height 532
click at [1009, 349] on div at bounding box center [1018, 286] width 240 height 532
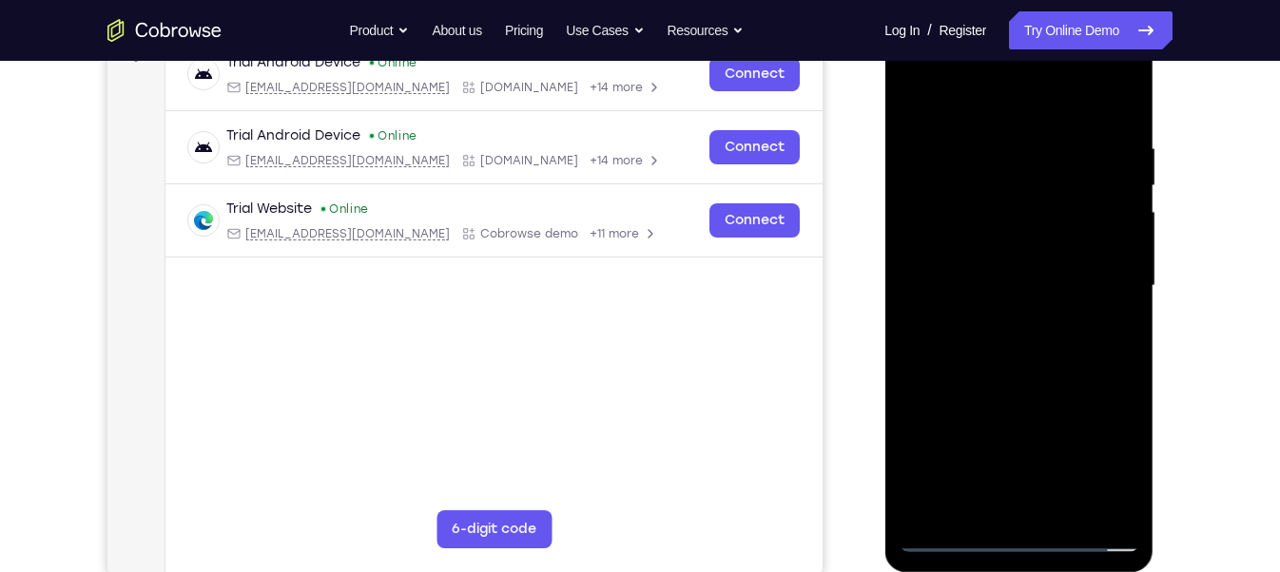
click at [1112, 310] on div at bounding box center [1018, 286] width 240 height 532
click at [1122, 108] on div at bounding box center [1018, 286] width 240 height 532
click at [963, 193] on div at bounding box center [1018, 286] width 240 height 532
click at [1004, 163] on div at bounding box center [1018, 286] width 240 height 532
click at [1129, 505] on div at bounding box center [1018, 286] width 240 height 532
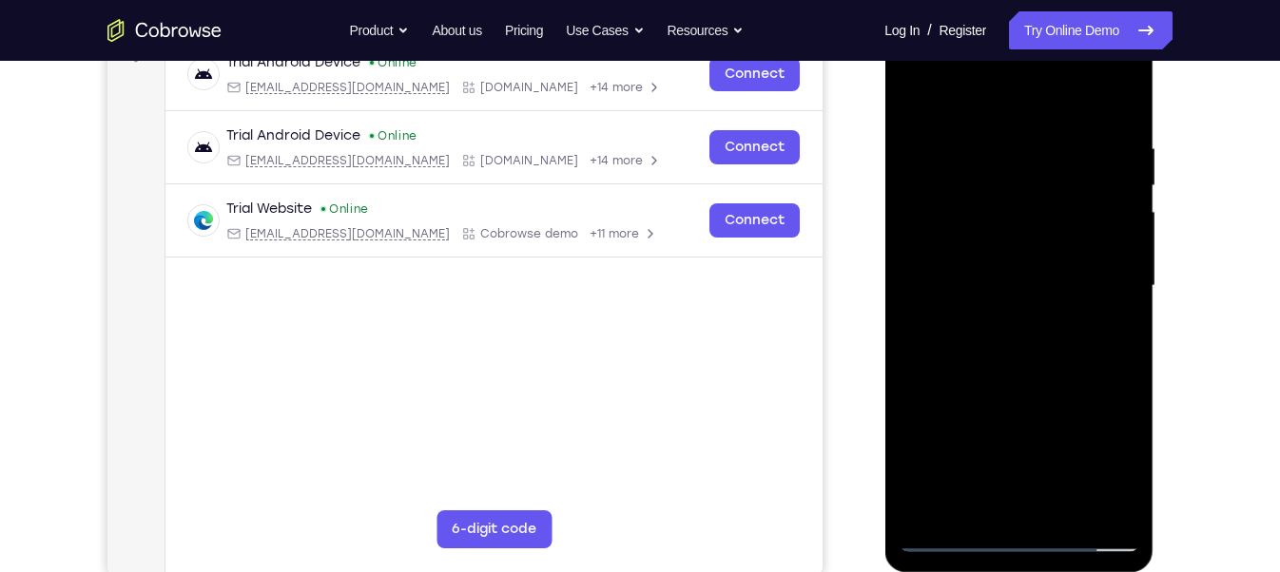
click at [993, 504] on div at bounding box center [1018, 286] width 240 height 532
click at [936, 512] on div at bounding box center [1018, 286] width 240 height 532
drag, startPoint x: 993, startPoint y: 191, endPoint x: 1076, endPoint y: 626, distance: 443.2
click at [1076, 571] on html "Online web based iOS Simulators and Android Emulators. Run iPhone, iPad, Mobile…" at bounding box center [1019, 291] width 271 height 570
drag, startPoint x: 1089, startPoint y: 141, endPoint x: 586, endPoint y: 191, distance: 506.4
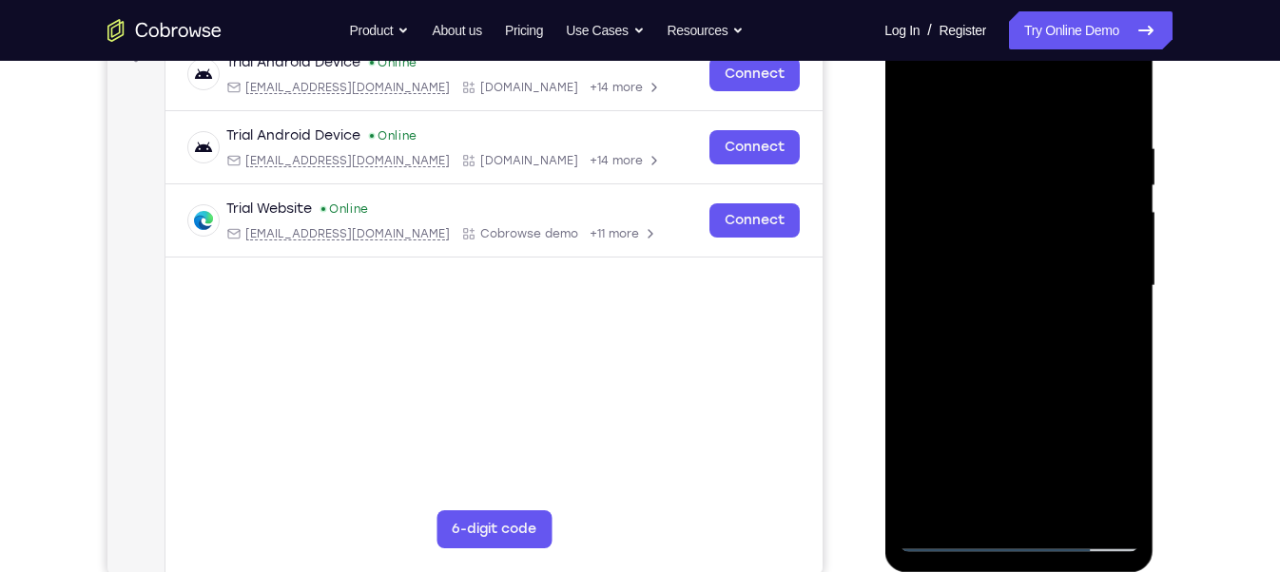
click at [884, 191] on html "Online web based iOS Simulators and Android Emulators. Run iPhone, iPad, Mobile…" at bounding box center [1019, 291] width 271 height 570
drag, startPoint x: 1105, startPoint y: 148, endPoint x: 366, endPoint y: 222, distance: 742.4
click at [884, 222] on html "Online web based iOS Simulators and Android Emulators. Run iPhone, iPad, Mobile…" at bounding box center [1019, 291] width 271 height 570
click at [1105, 139] on div at bounding box center [1018, 286] width 240 height 532
click at [979, 98] on div at bounding box center [1018, 286] width 240 height 532
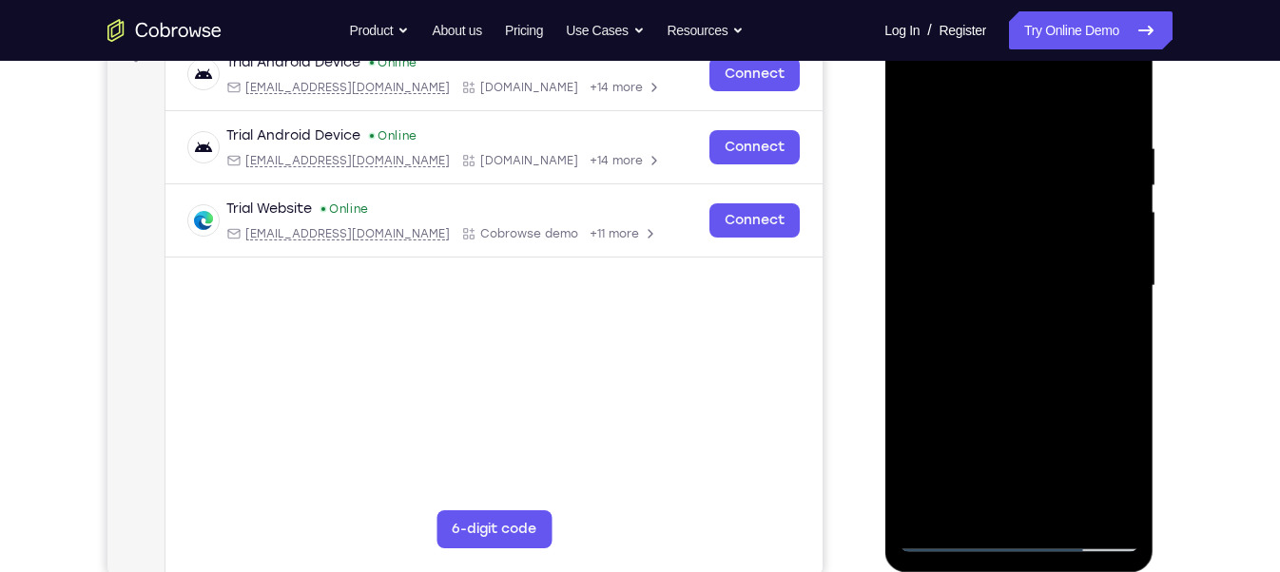
click at [992, 161] on div at bounding box center [1018, 286] width 240 height 532
click at [1118, 508] on div at bounding box center [1018, 286] width 240 height 532
click at [969, 510] on div at bounding box center [1018, 286] width 240 height 532
click at [934, 507] on div at bounding box center [1018, 286] width 240 height 532
drag, startPoint x: 977, startPoint y: 183, endPoint x: 1047, endPoint y: 600, distance: 422.1
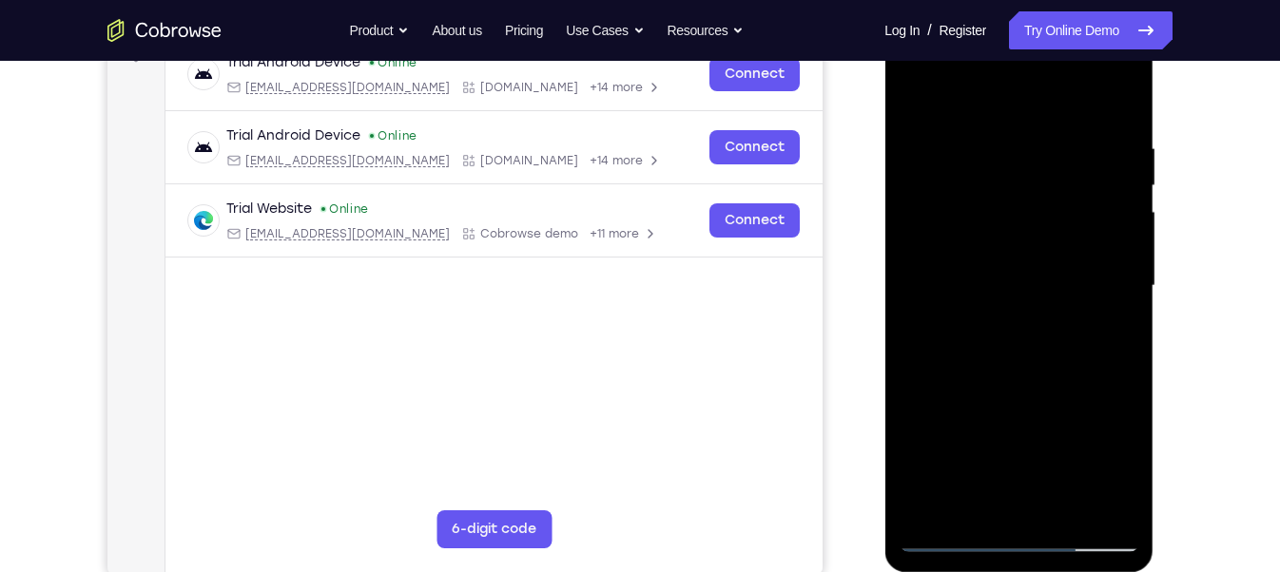
click at [1047, 571] on html "Online web based iOS Simulators and Android Emulators. Run iPhone, iPad, Mobile…" at bounding box center [1019, 291] width 271 height 570
drag, startPoint x: 1005, startPoint y: 254, endPoint x: 1069, endPoint y: 626, distance: 378.2
click at [1069, 571] on html "Online web based iOS Simulators and Android Emulators. Run iPhone, iPad, Mobile…" at bounding box center [1019, 291] width 271 height 570
drag, startPoint x: 1015, startPoint y: 284, endPoint x: 947, endPoint y: -48, distance: 339.7
click at [947, 6] on html "Online web based iOS Simulators and Android Emulators. Run iPhone, iPad, Mobile…" at bounding box center [1019, 291] width 271 height 570
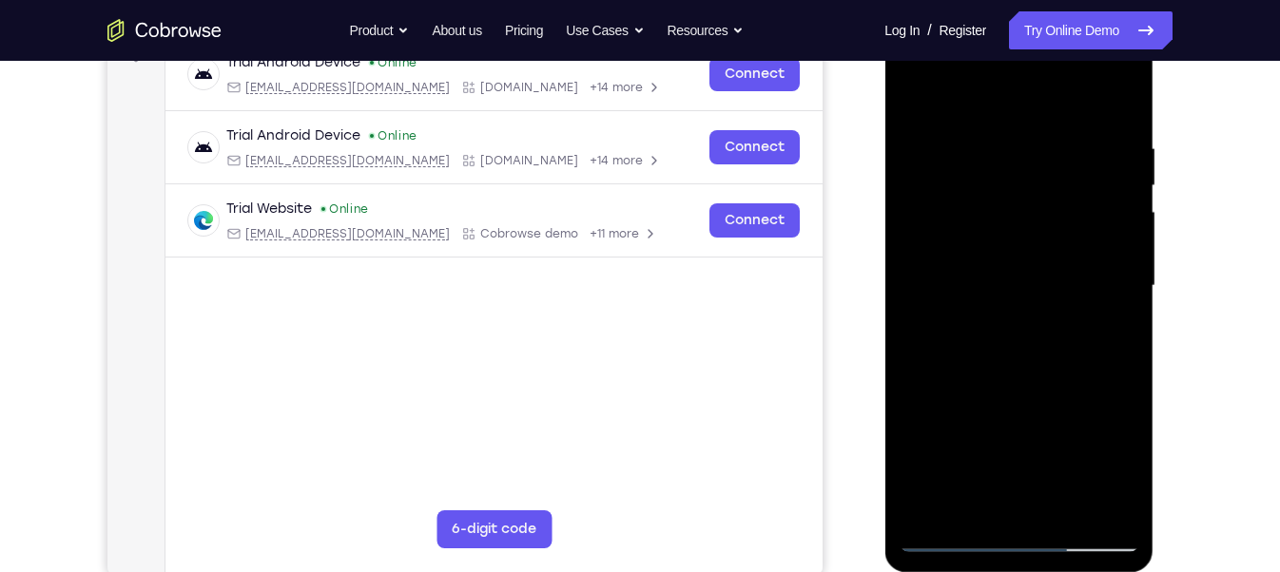
drag, startPoint x: 972, startPoint y: 357, endPoint x: 911, endPoint y: 18, distance: 344.8
click at [911, 18] on div at bounding box center [1018, 289] width 269 height 567
drag, startPoint x: 980, startPoint y: 402, endPoint x: 966, endPoint y: -12, distance: 414.7
click at [966, 6] on html "Online web based iOS Simulators and Android Emulators. Run iPhone, iPad, Mobile…" at bounding box center [1019, 291] width 271 height 570
click at [1131, 510] on div at bounding box center [1018, 286] width 240 height 532
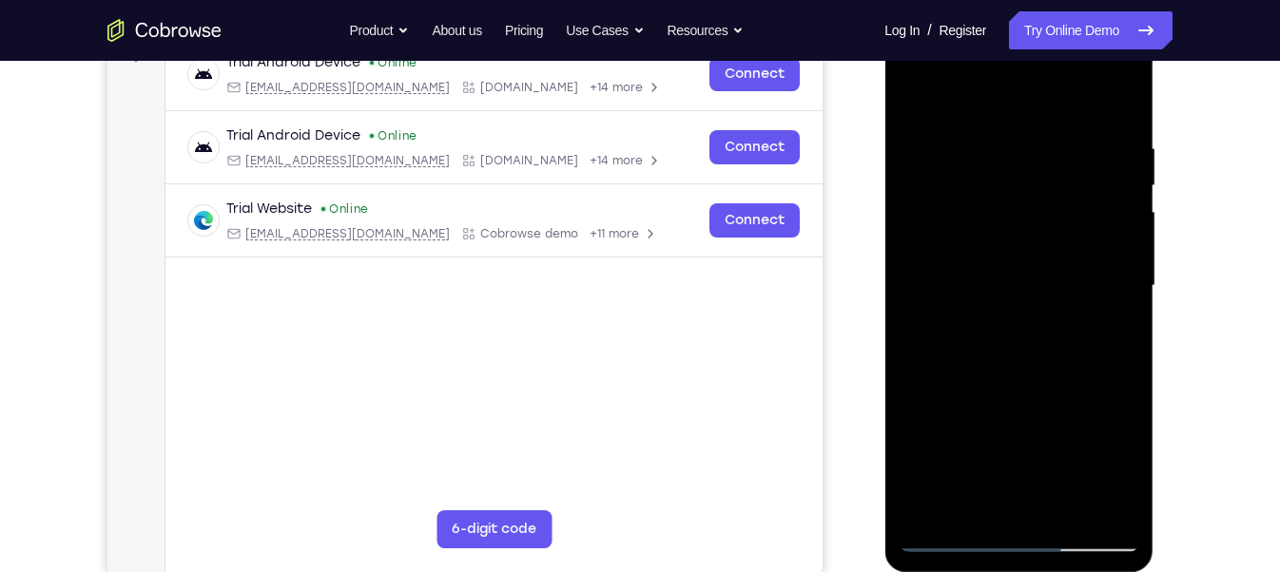
click at [1105, 512] on div at bounding box center [1018, 286] width 240 height 532
drag, startPoint x: 1066, startPoint y: 186, endPoint x: 1050, endPoint y: 454, distance: 268.5
click at [1050, 454] on div at bounding box center [1018, 286] width 240 height 532
click at [1088, 398] on div at bounding box center [1018, 286] width 240 height 532
drag, startPoint x: 1045, startPoint y: 435, endPoint x: 984, endPoint y: 37, distance: 402.9
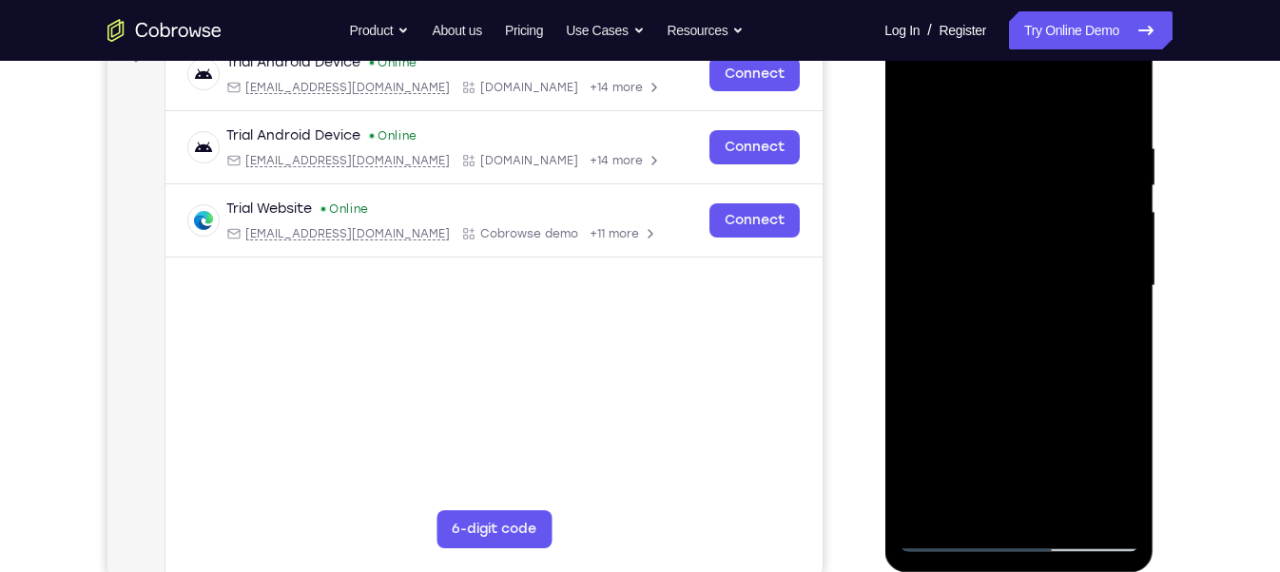
click at [984, 37] on div at bounding box center [1018, 286] width 240 height 532
drag, startPoint x: 1025, startPoint y: 407, endPoint x: 936, endPoint y: -133, distance: 547.2
click at [936, 6] on html "Online web based iOS Simulators and Android Emulators. Run iPhone, iPad, Mobile…" at bounding box center [1019, 291] width 271 height 570
drag, startPoint x: 1017, startPoint y: 423, endPoint x: 970, endPoint y: -133, distance: 558.2
click at [970, 6] on html "Online web based iOS Simulators and Android Emulators. Run iPhone, iPad, Mobile…" at bounding box center [1019, 291] width 271 height 570
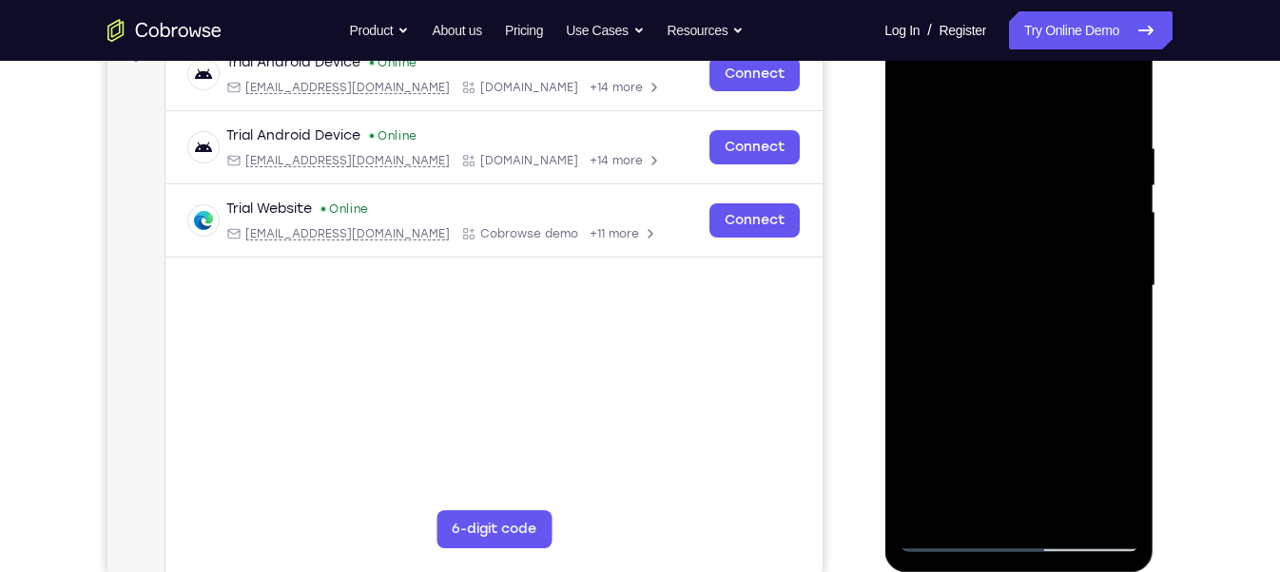
drag, startPoint x: 1041, startPoint y: 472, endPoint x: 960, endPoint y: 52, distance: 427.0
click at [960, 52] on div at bounding box center [1018, 286] width 240 height 532
drag, startPoint x: 1035, startPoint y: 453, endPoint x: 939, endPoint y: -92, distance: 554.1
click at [939, 6] on html "Online web based iOS Simulators and Android Emulators. Run iPhone, iPad, Mobile…" at bounding box center [1019, 291] width 271 height 570
drag, startPoint x: 1042, startPoint y: 302, endPoint x: 1146, endPoint y: 626, distance: 340.3
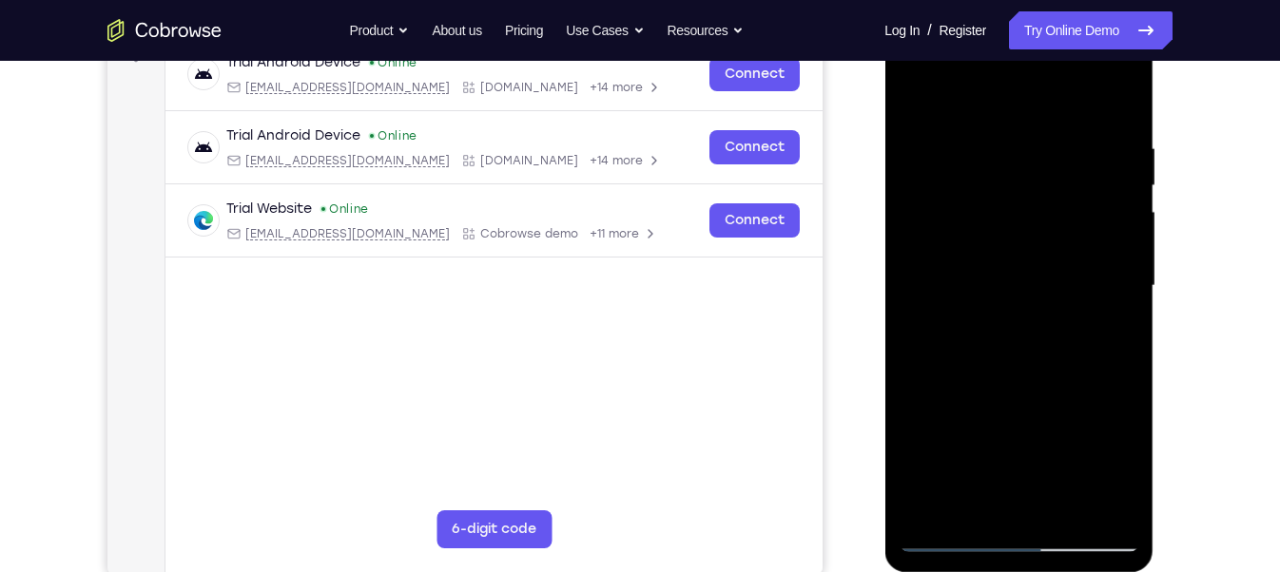
click at [1146, 571] on html "Online web based iOS Simulators and Android Emulators. Run iPhone, iPad, Mobile…" at bounding box center [1019, 291] width 271 height 570
drag, startPoint x: 1032, startPoint y: 370, endPoint x: 977, endPoint y: 114, distance: 261.6
click at [977, 114] on div at bounding box center [1018, 286] width 240 height 532
drag, startPoint x: 1020, startPoint y: 450, endPoint x: 976, endPoint y: 241, distance: 213.7
click at [976, 241] on div at bounding box center [1018, 286] width 240 height 532
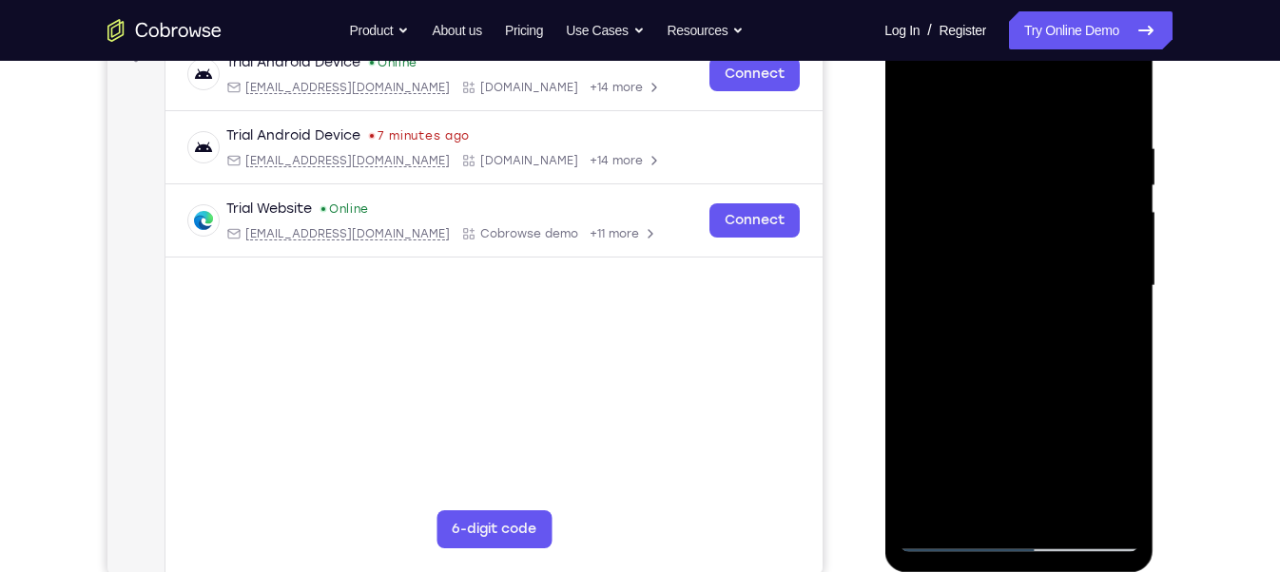
drag, startPoint x: 1039, startPoint y: 453, endPoint x: 1008, endPoint y: 181, distance: 273.7
click at [1008, 181] on div at bounding box center [1018, 286] width 240 height 532
click at [959, 258] on div at bounding box center [1018, 286] width 240 height 532
drag, startPoint x: 1008, startPoint y: 242, endPoint x: 1065, endPoint y: 571, distance: 333.8
click at [1065, 571] on div at bounding box center [1019, 291] width 271 height 570
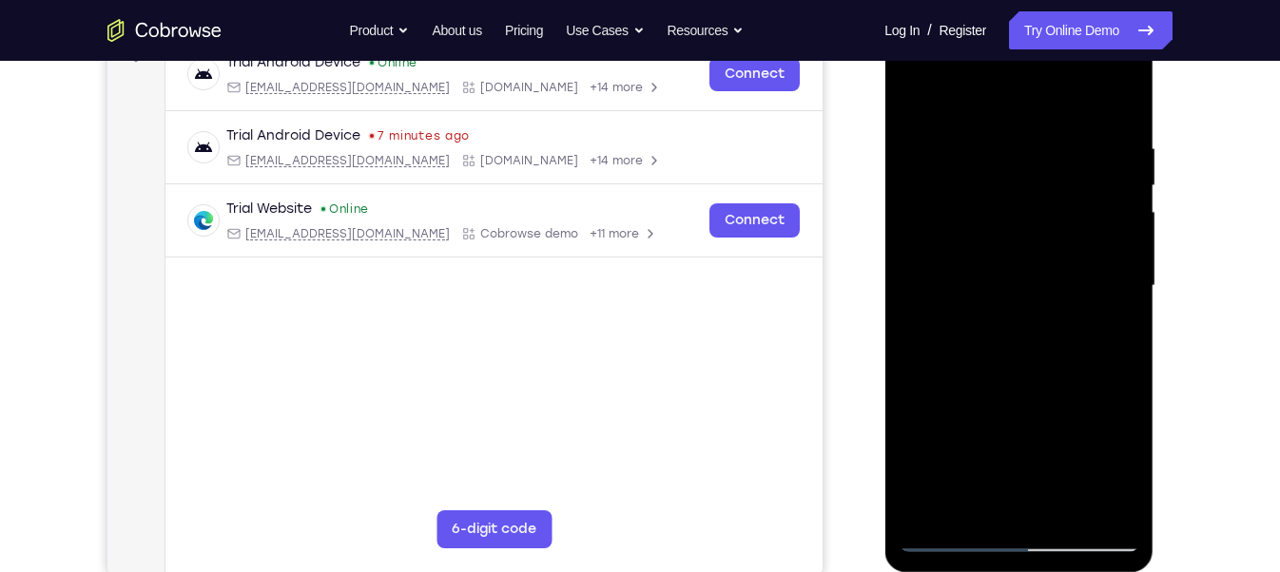
click at [936, 383] on div at bounding box center [1018, 286] width 240 height 532
click at [1126, 299] on div at bounding box center [1018, 286] width 240 height 532
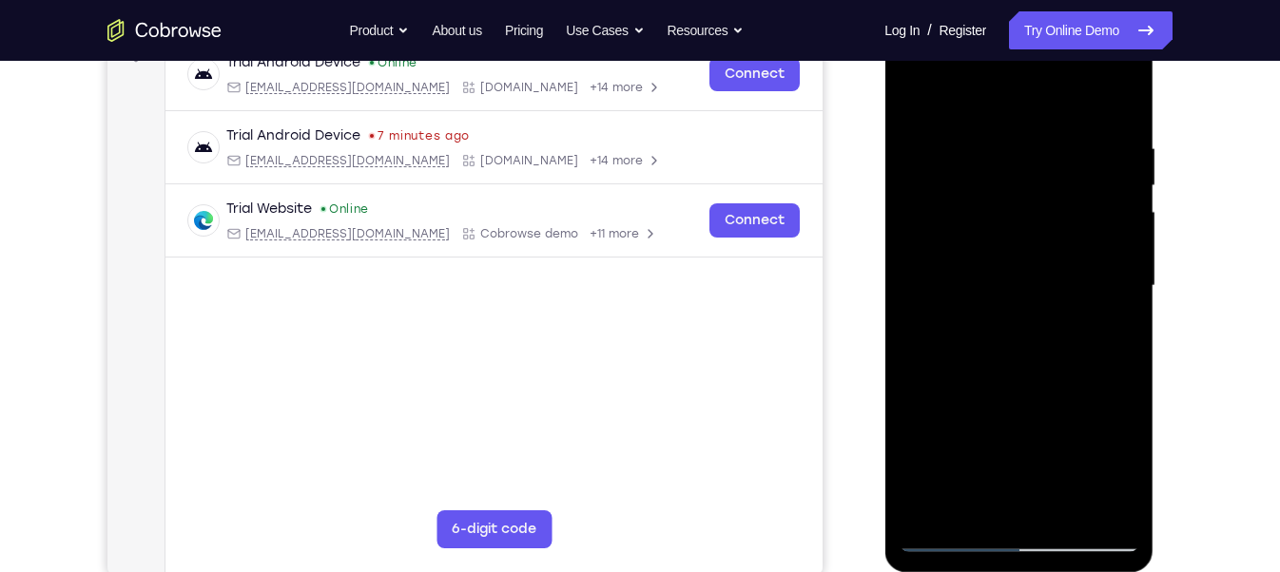
click at [1126, 299] on div at bounding box center [1018, 286] width 240 height 532
click at [922, 101] on div at bounding box center [1018, 286] width 240 height 532
click at [1096, 303] on div at bounding box center [1018, 286] width 240 height 532
drag, startPoint x: 1050, startPoint y: 381, endPoint x: 1011, endPoint y: 42, distance: 341.6
click at [1011, 42] on div at bounding box center [1018, 286] width 240 height 532
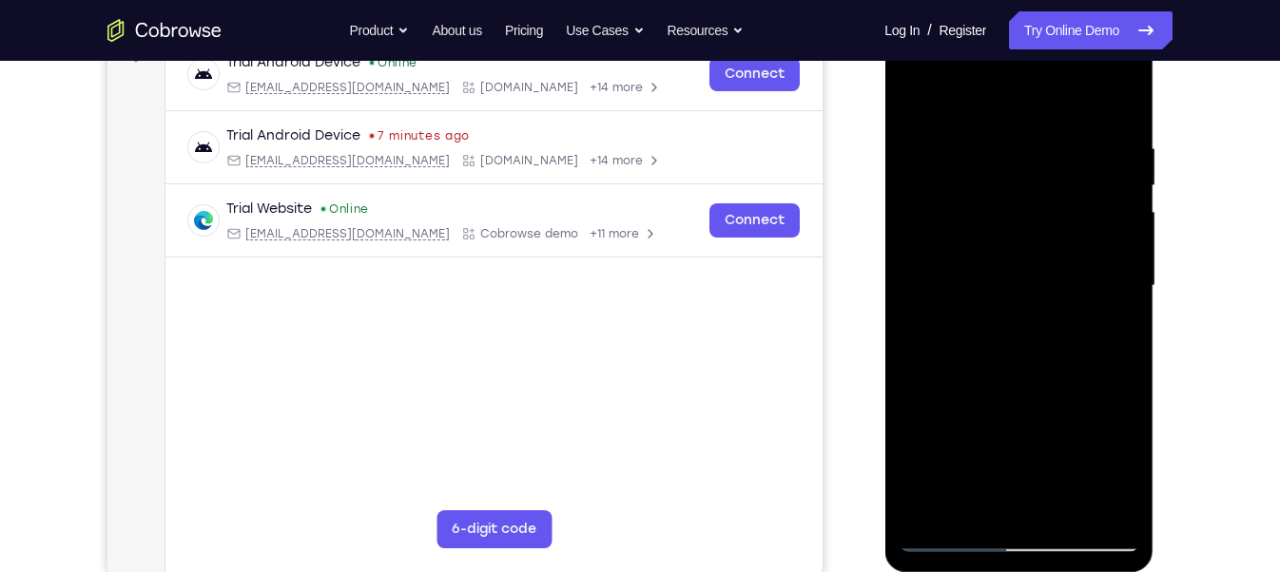
drag, startPoint x: 1014, startPoint y: 448, endPoint x: 1015, endPoint y: 196, distance: 251.9
click at [1015, 196] on div at bounding box center [1018, 286] width 240 height 532
drag, startPoint x: 1038, startPoint y: 440, endPoint x: 1005, endPoint y: 173, distance: 269.2
click at [1005, 173] on div at bounding box center [1018, 286] width 240 height 532
drag, startPoint x: 1016, startPoint y: 346, endPoint x: 968, endPoint y: 26, distance: 324.0
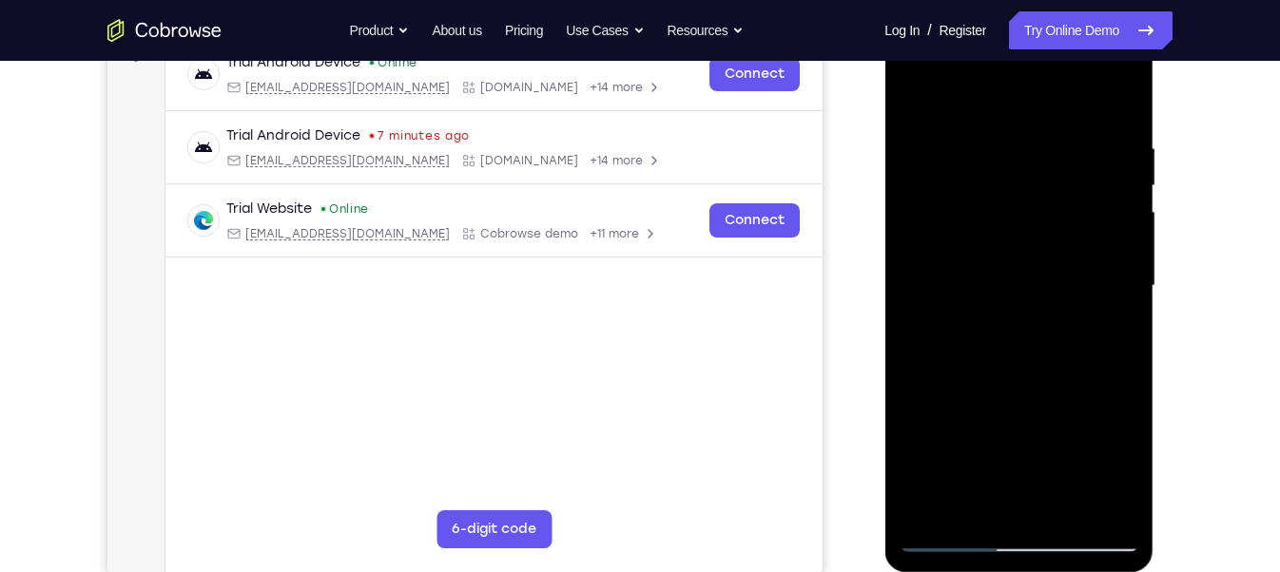
click at [968, 26] on div at bounding box center [1018, 286] width 240 height 532
drag, startPoint x: 1034, startPoint y: 405, endPoint x: 982, endPoint y: 138, distance: 272.2
click at [982, 138] on div at bounding box center [1018, 286] width 240 height 532
click at [982, 382] on div at bounding box center [1018, 286] width 240 height 532
click at [934, 504] on div at bounding box center [1018, 286] width 240 height 532
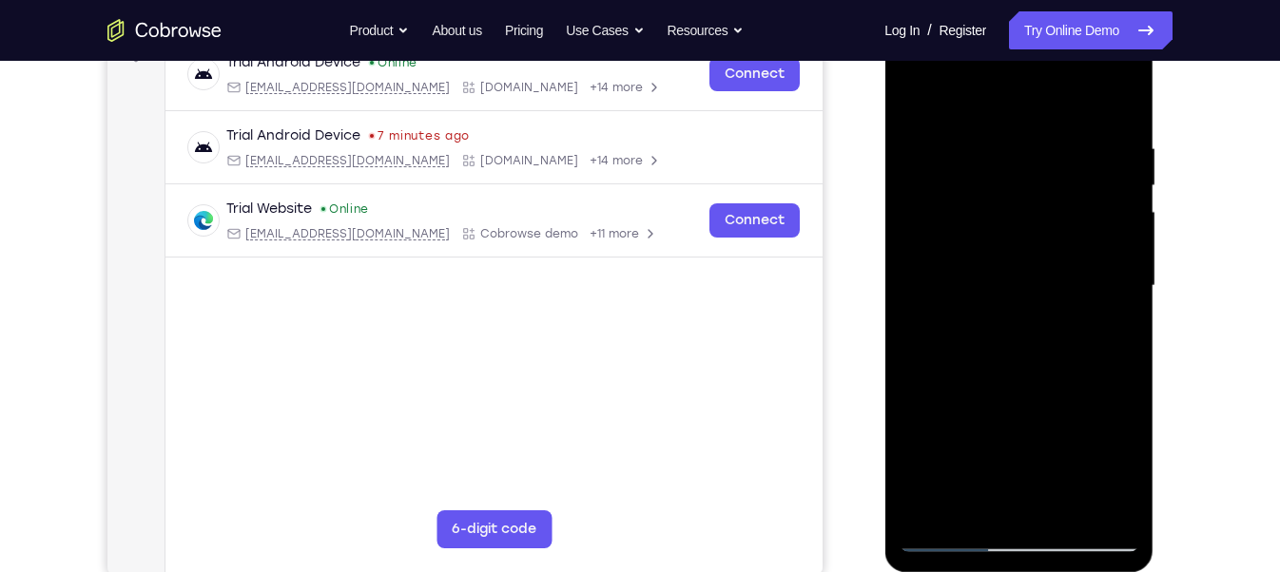
drag, startPoint x: 999, startPoint y: 303, endPoint x: 1146, endPoint y: 626, distance: 354.8
click at [1146, 571] on html "Online web based iOS Simulators and Android Emulators. Run iPhone, iPad, Mobile…" at bounding box center [1019, 291] width 271 height 570
drag, startPoint x: 954, startPoint y: 388, endPoint x: 927, endPoint y: -11, distance: 400.2
click at [927, 6] on html "Online web based iOS Simulators and Android Emulators. Run iPhone, iPad, Mobile…" at bounding box center [1019, 291] width 271 height 570
drag, startPoint x: 972, startPoint y: 346, endPoint x: 952, endPoint y: 57, distance: 289.7
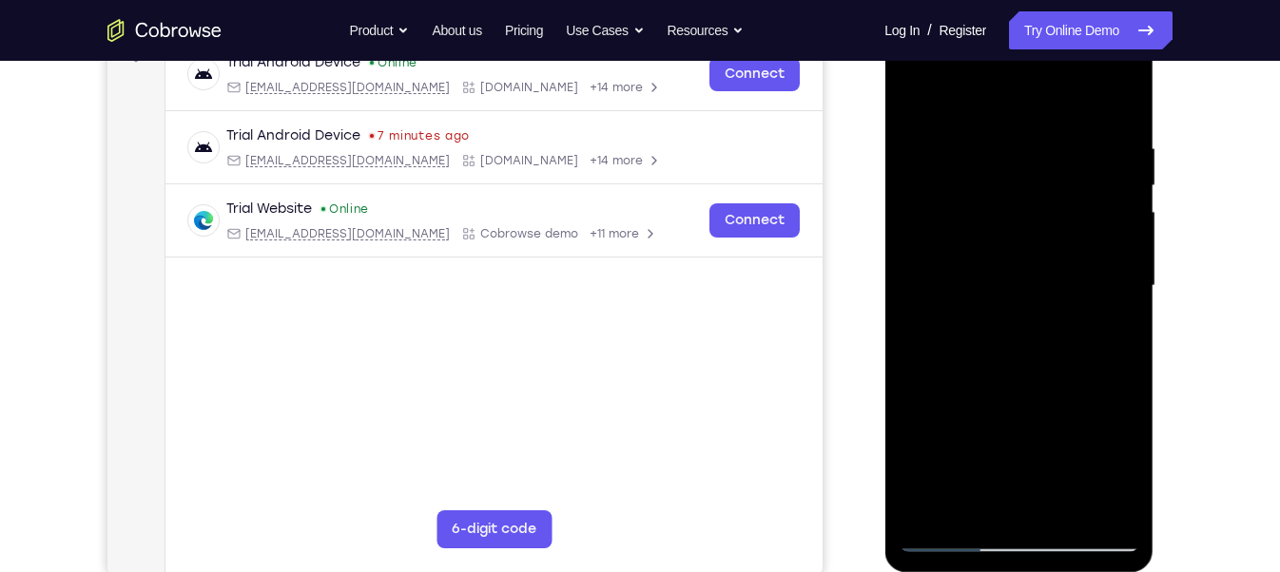
click at [952, 57] on div at bounding box center [1018, 286] width 240 height 532
drag, startPoint x: 969, startPoint y: 374, endPoint x: 983, endPoint y: 147, distance: 226.7
click at [983, 147] on div at bounding box center [1018, 286] width 240 height 532
drag, startPoint x: 982, startPoint y: 319, endPoint x: 969, endPoint y: 60, distance: 259.9
click at [969, 60] on div at bounding box center [1018, 286] width 240 height 532
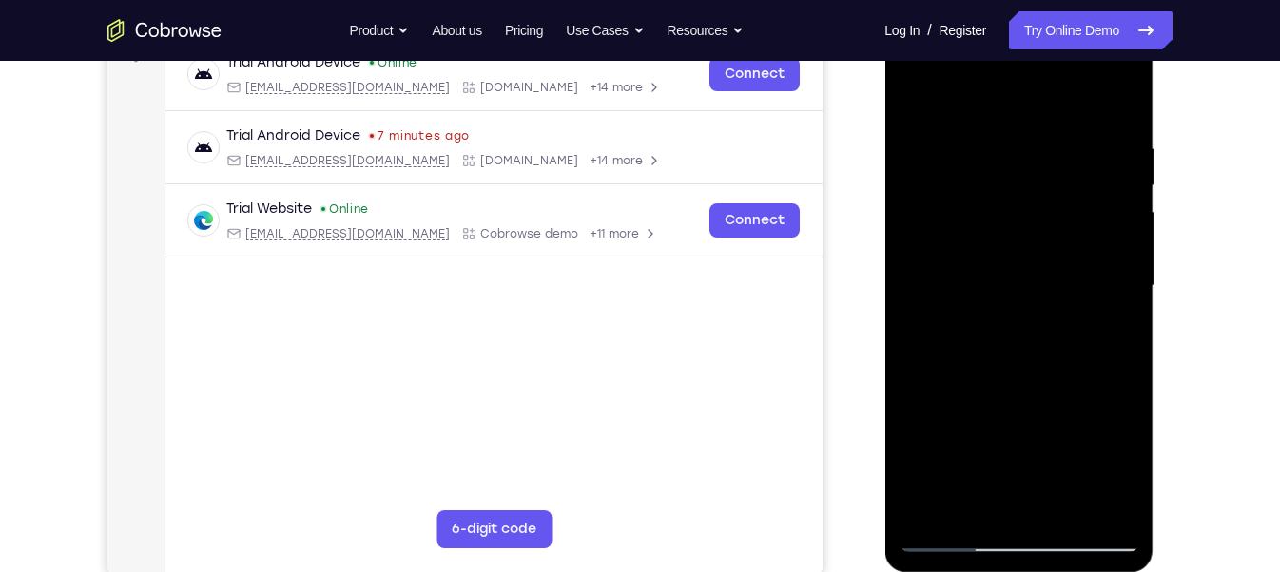
drag, startPoint x: 990, startPoint y: 406, endPoint x: 980, endPoint y: 137, distance: 269.2
click at [980, 137] on div at bounding box center [1018, 286] width 240 height 532
drag, startPoint x: 988, startPoint y: 469, endPoint x: 955, endPoint y: 230, distance: 240.8
click at [955, 230] on div at bounding box center [1018, 286] width 240 height 532
drag, startPoint x: 1011, startPoint y: 408, endPoint x: 1001, endPoint y: 37, distance: 370.9
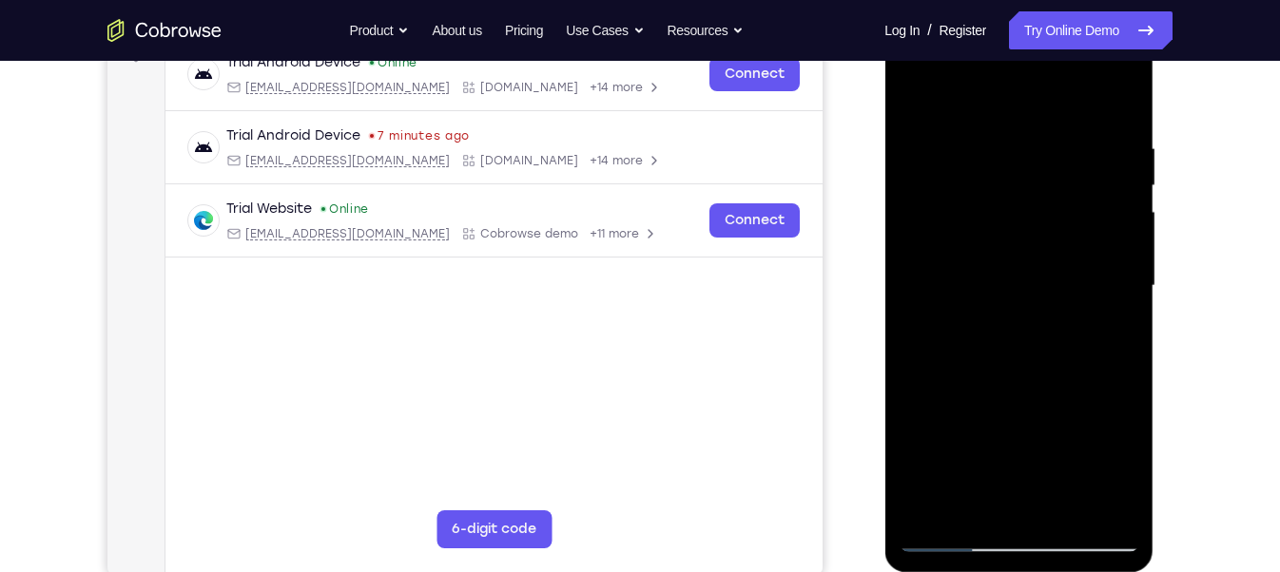
click at [1001, 37] on div at bounding box center [1018, 286] width 240 height 532
drag, startPoint x: 944, startPoint y: 404, endPoint x: 938, endPoint y: 48, distance: 356.5
click at [938, 48] on div at bounding box center [1018, 286] width 240 height 532
drag, startPoint x: 992, startPoint y: 208, endPoint x: 1077, endPoint y: 626, distance: 426.8
click at [1077, 571] on html "Online web based iOS Simulators and Android Emulators. Run iPhone, iPad, Mobile…" at bounding box center [1019, 291] width 271 height 570
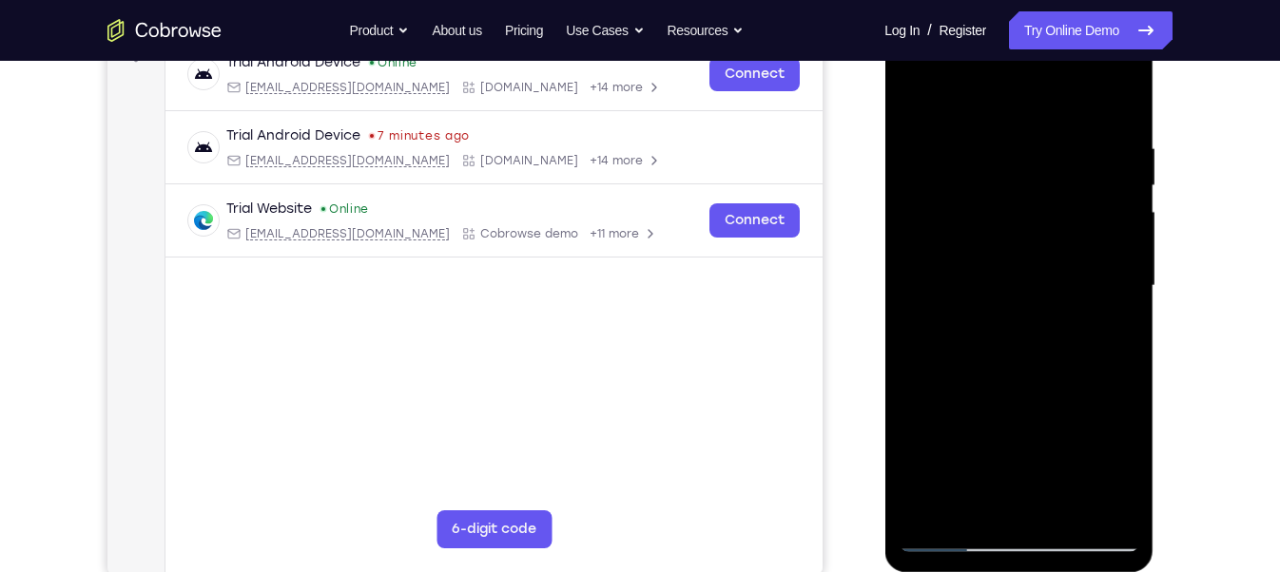
drag, startPoint x: 1062, startPoint y: 338, endPoint x: 1037, endPoint y: 260, distance: 81.8
click at [1037, 260] on div at bounding box center [1018, 286] width 240 height 532
click at [1129, 302] on div at bounding box center [1018, 286] width 240 height 532
click at [915, 297] on div at bounding box center [1018, 286] width 240 height 532
click at [947, 122] on div at bounding box center [1018, 286] width 240 height 532
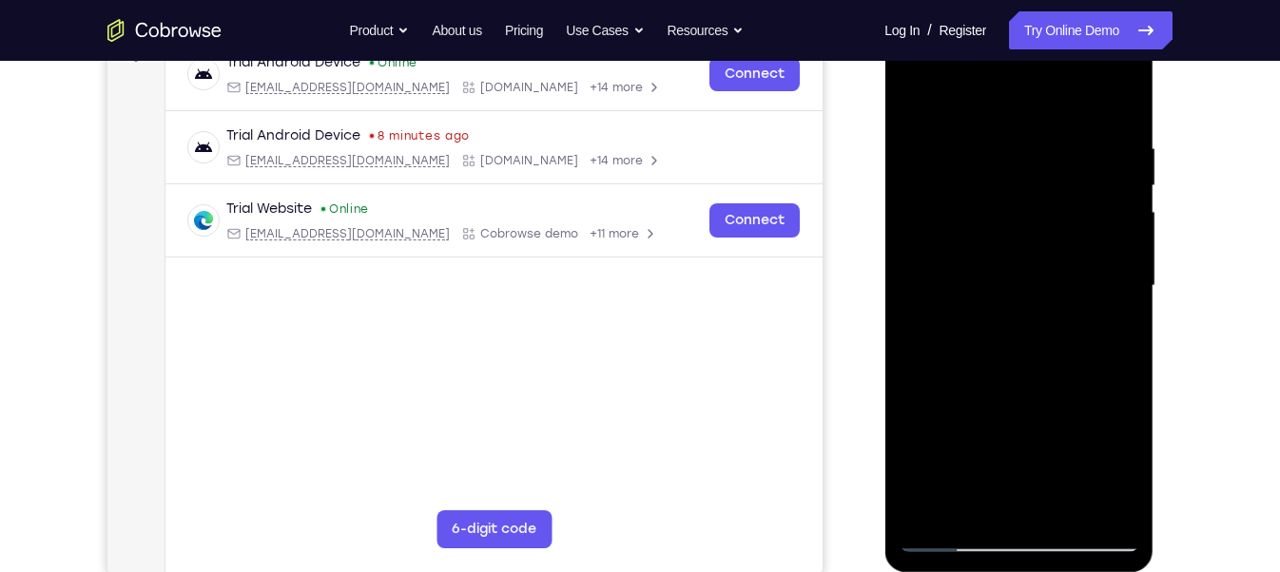
drag, startPoint x: 1073, startPoint y: 415, endPoint x: 1017, endPoint y: 203, distance: 219.3
click at [1017, 203] on div at bounding box center [1018, 286] width 240 height 532
drag, startPoint x: 1033, startPoint y: 341, endPoint x: 1061, endPoint y: 486, distance: 147.1
click at [1061, 486] on div at bounding box center [1018, 286] width 240 height 532
drag, startPoint x: 1043, startPoint y: 346, endPoint x: 1091, endPoint y: 575, distance: 234.2
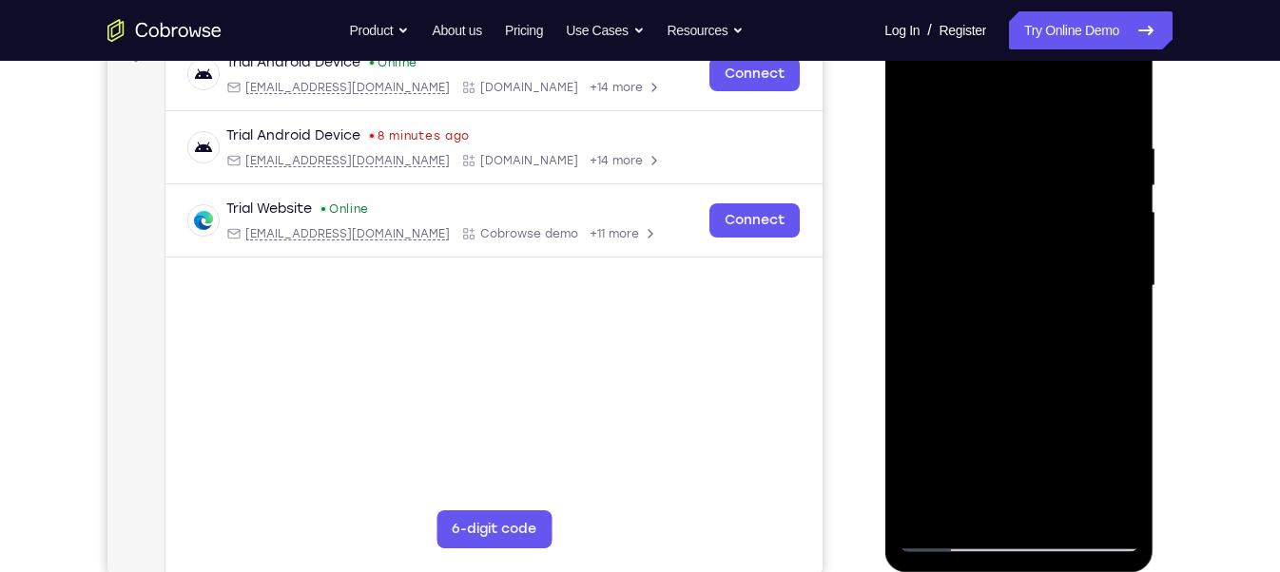
click at [1091, 571] on div at bounding box center [1019, 291] width 271 height 570
click at [1102, 328] on div at bounding box center [1018, 286] width 240 height 532
click at [918, 94] on div at bounding box center [1018, 286] width 240 height 532
click at [1103, 331] on div at bounding box center [1018, 286] width 240 height 532
drag, startPoint x: 1028, startPoint y: 412, endPoint x: 924, endPoint y: 26, distance: 399.6
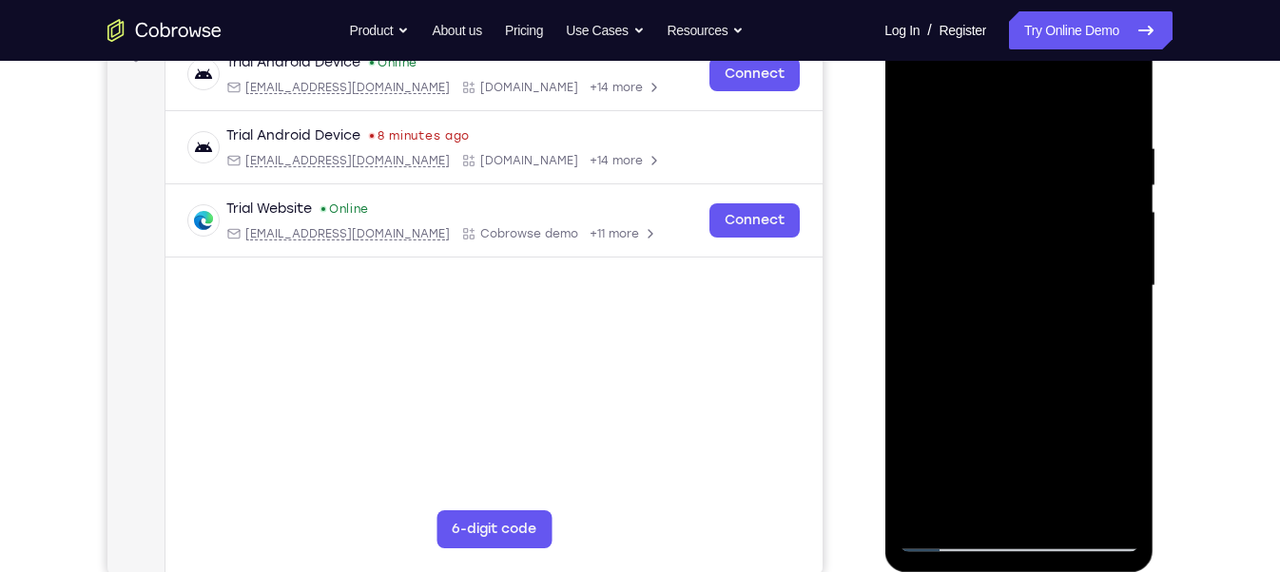
click at [924, 26] on div at bounding box center [1018, 286] width 240 height 532
drag, startPoint x: 1032, startPoint y: 350, endPoint x: 966, endPoint y: 124, distance: 235.8
click at [966, 124] on div at bounding box center [1018, 286] width 240 height 532
drag, startPoint x: 1034, startPoint y: 370, endPoint x: 959, endPoint y: 73, distance: 306.0
click at [959, 73] on div at bounding box center [1018, 286] width 240 height 532
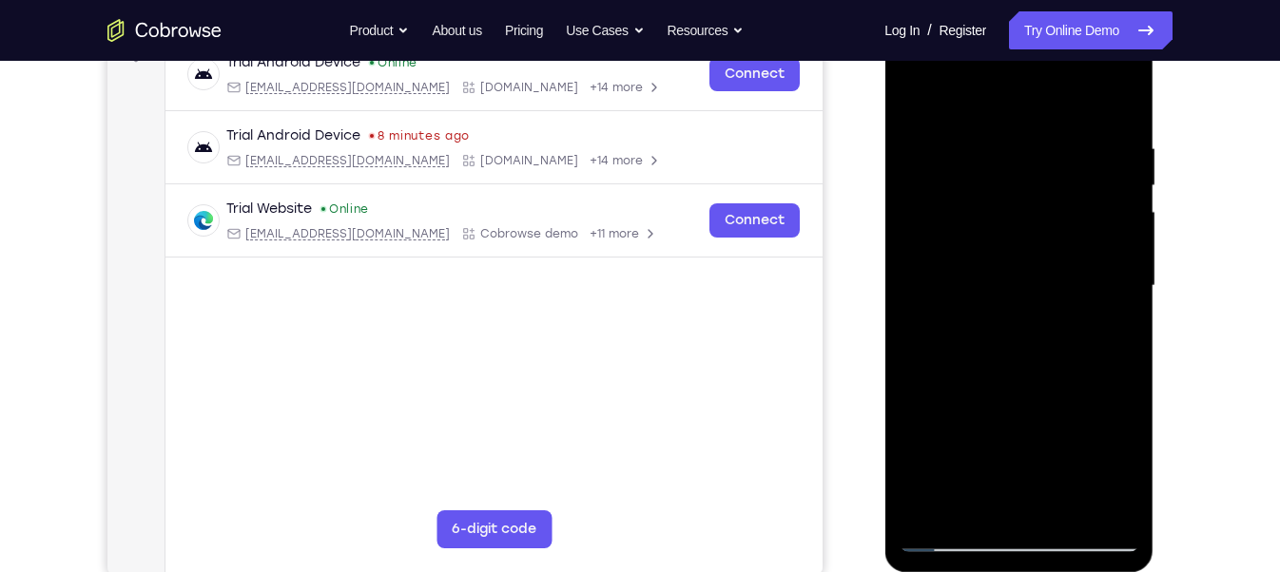
click at [989, 437] on div at bounding box center [1018, 286] width 240 height 532
drag, startPoint x: 1031, startPoint y: 236, endPoint x: 1009, endPoint y: 434, distance: 200.0
click at [1009, 434] on div at bounding box center [1018, 286] width 240 height 532
click at [1020, 158] on div at bounding box center [1018, 286] width 240 height 532
click at [919, 90] on div at bounding box center [1018, 286] width 240 height 532
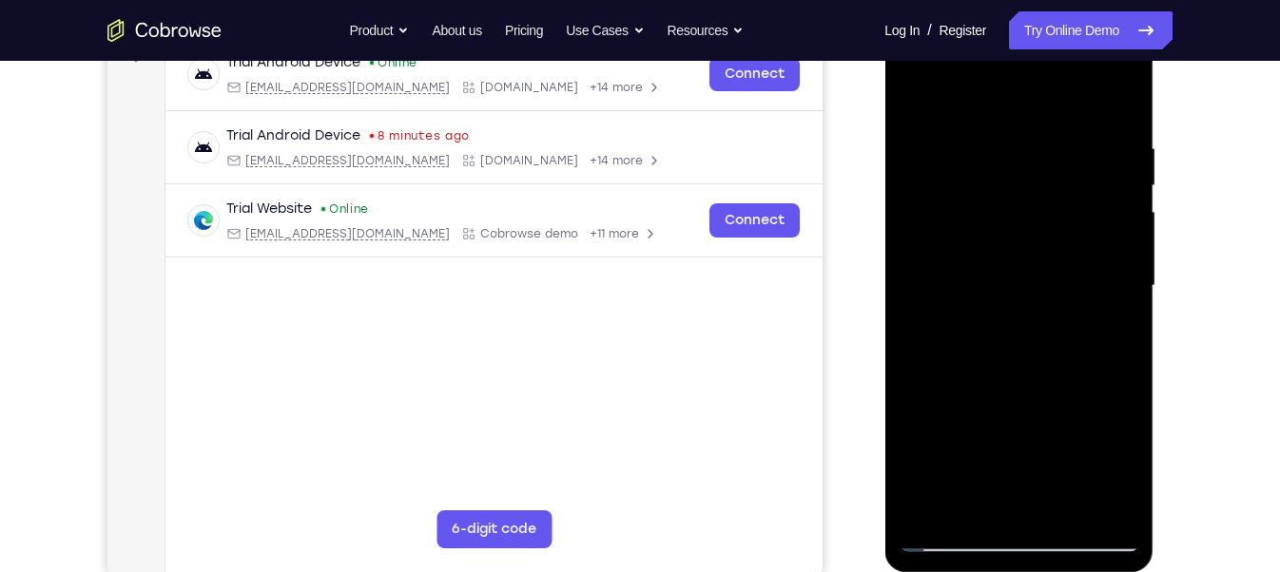
drag, startPoint x: 1050, startPoint y: 426, endPoint x: 950, endPoint y: 8, distance: 430.0
click at [950, 8] on div at bounding box center [1018, 289] width 269 height 567
drag, startPoint x: 1025, startPoint y: 423, endPoint x: 945, endPoint y: 67, distance: 364.4
click at [945, 67] on div at bounding box center [1018, 286] width 240 height 532
drag, startPoint x: 1025, startPoint y: 427, endPoint x: 1012, endPoint y: 203, distance: 223.7
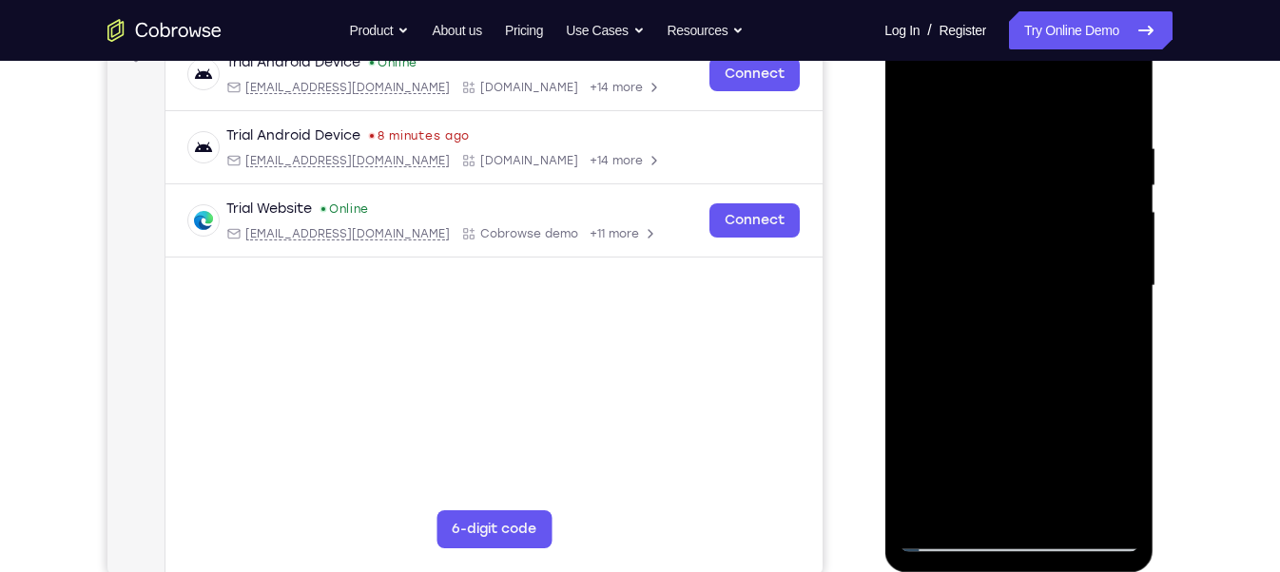
click at [1012, 203] on div at bounding box center [1018, 286] width 240 height 532
drag, startPoint x: 1016, startPoint y: 453, endPoint x: 942, endPoint y: 128, distance: 332.5
click at [942, 128] on div at bounding box center [1018, 286] width 240 height 532
drag, startPoint x: 1031, startPoint y: 412, endPoint x: 985, endPoint y: 159, distance: 257.0
click at [985, 159] on div at bounding box center [1018, 286] width 240 height 532
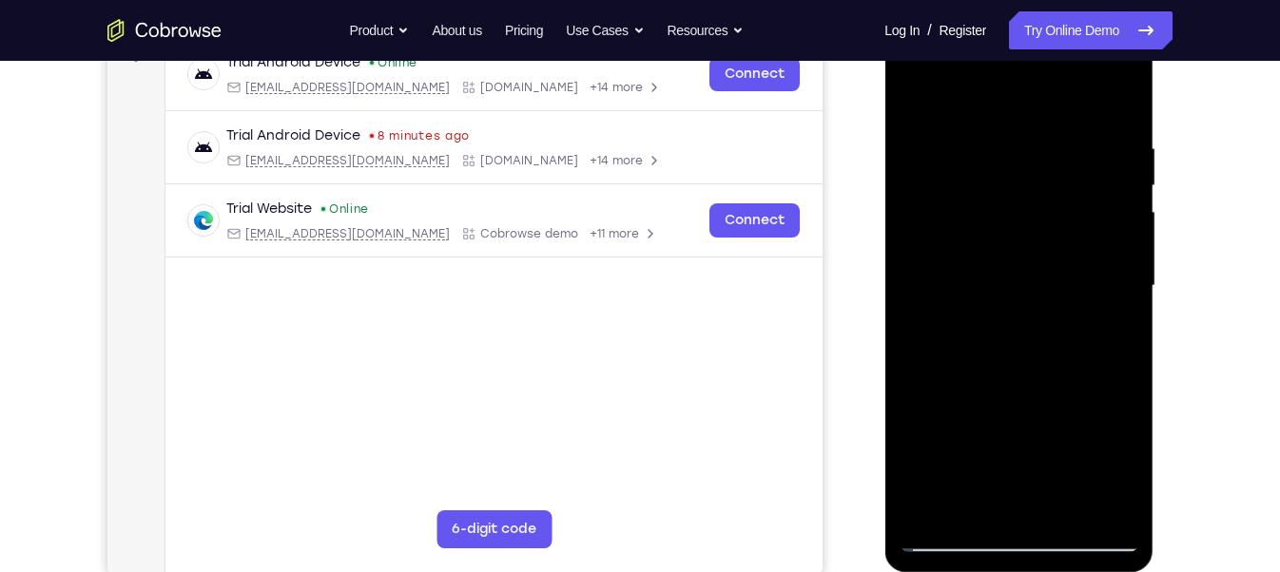
click at [968, 285] on div at bounding box center [1018, 286] width 240 height 532
drag, startPoint x: 1014, startPoint y: 250, endPoint x: 1077, endPoint y: 626, distance: 381.7
click at [1077, 571] on html "Online web based iOS Simulators and Android Emulators. Run iPhone, iPad, Mobile…" at bounding box center [1019, 291] width 271 height 570
click at [1011, 161] on div at bounding box center [1018, 286] width 240 height 532
click at [940, 436] on div at bounding box center [1018, 286] width 240 height 532
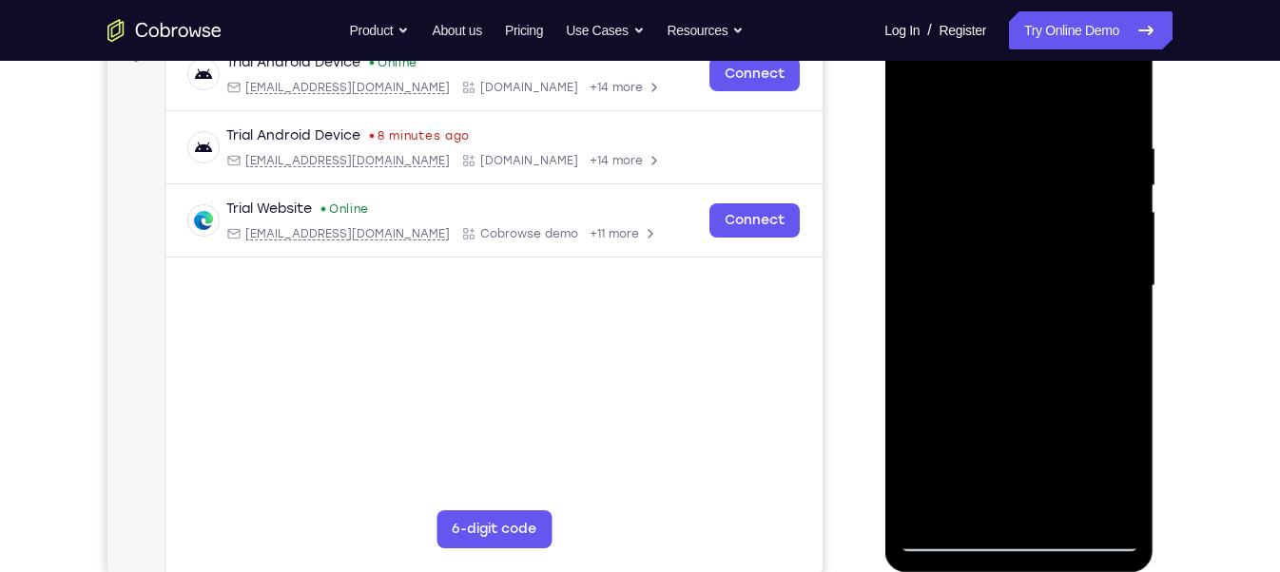
click at [1134, 261] on div at bounding box center [1018, 286] width 240 height 532
drag, startPoint x: 1069, startPoint y: 317, endPoint x: 1025, endPoint y: -16, distance: 335.7
click at [1025, 6] on html "Online web based iOS Simulators and Android Emulators. Run iPhone, iPad, Mobile…" at bounding box center [1019, 291] width 271 height 570
